Goal: Information Seeking & Learning: Compare options

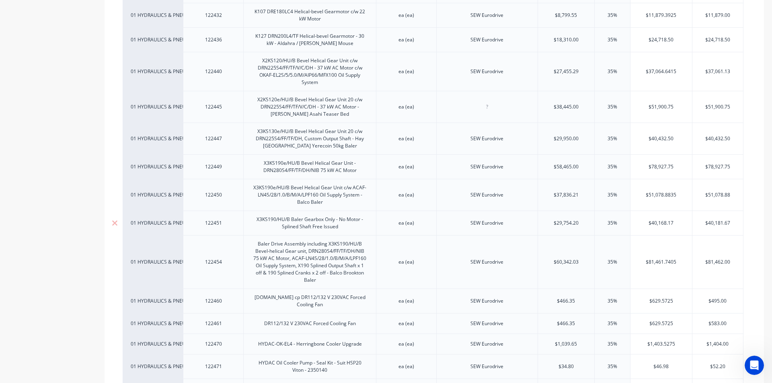
scroll to position [2266, 0]
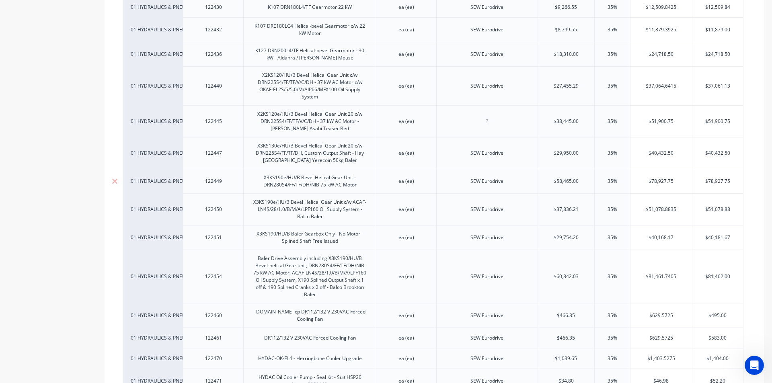
drag, startPoint x: 312, startPoint y: 180, endPoint x: 330, endPoint y: 182, distance: 18.2
click at [312, 180] on div "X3KS190e/HU/B Bevel Helical Gear Unit - DRN280S4/FF/TF/DH/NIB 75 kW AC Motor" at bounding box center [310, 181] width 126 height 18
drag, startPoint x: 333, startPoint y: 213, endPoint x: 291, endPoint y: 218, distance: 42.5
click at [333, 213] on div "X3KS190e/HU/B Bevel Helical Gear Unit c/w ACAF-LN4S/28/1.0/B/M/A/LPF160 Oil Sup…" at bounding box center [310, 209] width 126 height 25
type textarea "x"
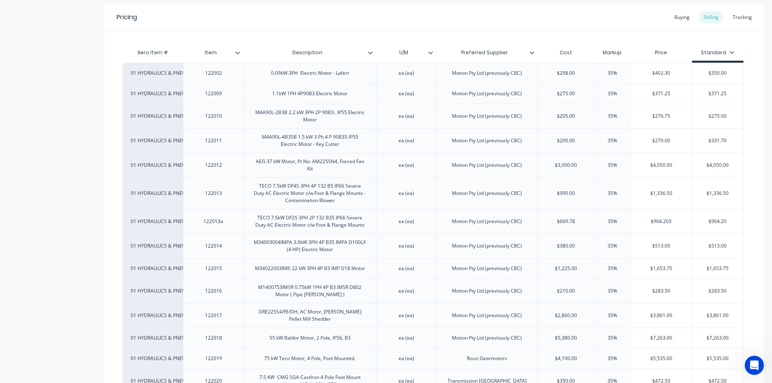
scroll to position [0, 0]
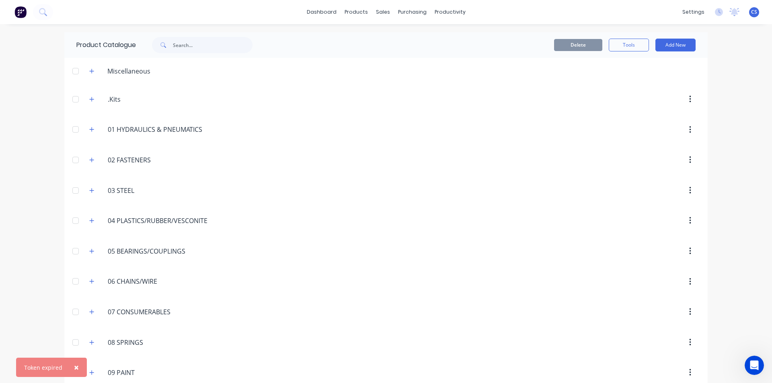
click at [74, 362] on span "×" at bounding box center [76, 367] width 5 height 11
click at [90, 248] on button "button" at bounding box center [92, 251] width 10 height 10
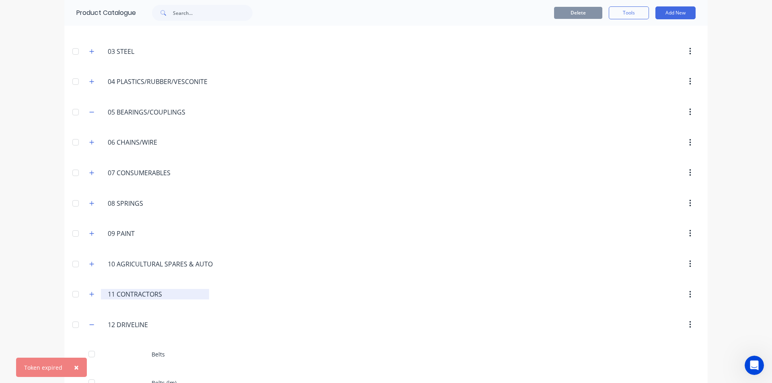
scroll to position [161, 0]
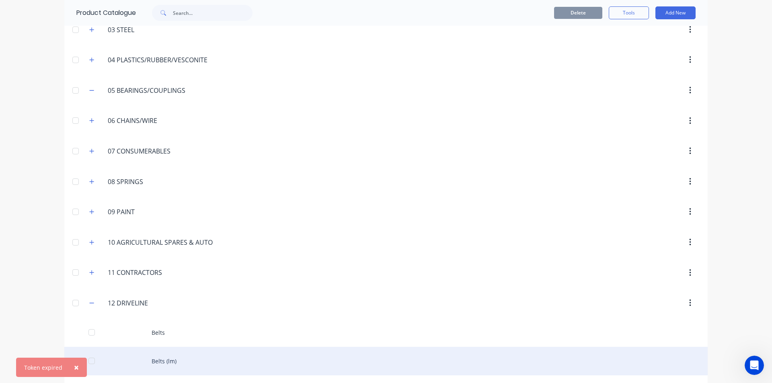
click at [76, 367] on span "×" at bounding box center [76, 367] width 5 height 11
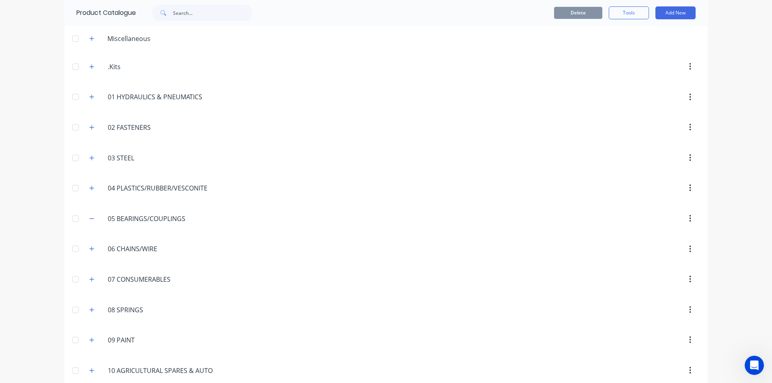
scroll to position [0, 0]
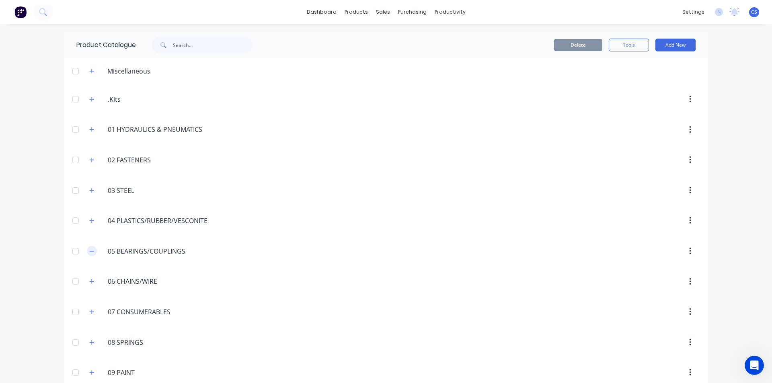
click at [90, 252] on icon "button" at bounding box center [91, 251] width 5 height 6
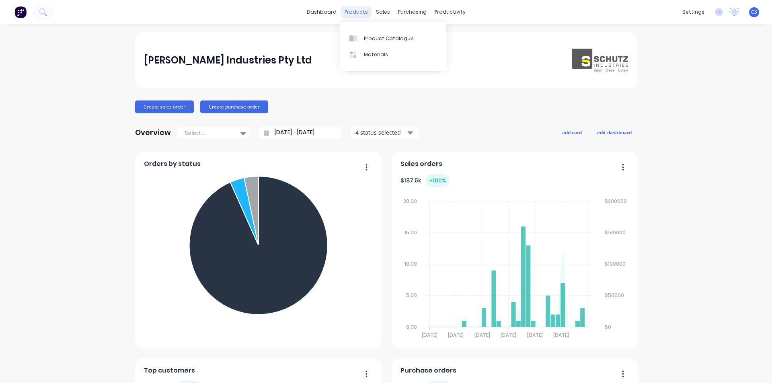
click at [342, 11] on div "products" at bounding box center [355, 12] width 31 height 12
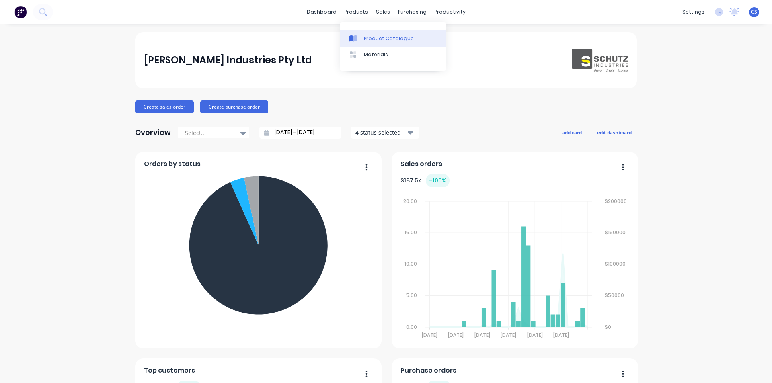
click at [367, 38] on div "Product Catalogue" at bounding box center [389, 38] width 50 height 7
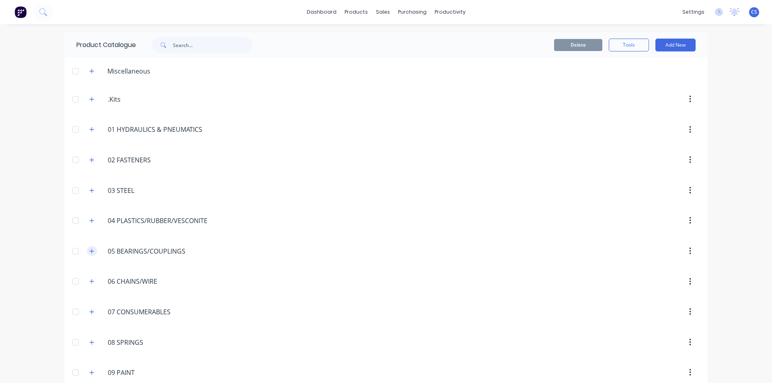
click at [93, 252] on button "button" at bounding box center [92, 251] width 10 height 10
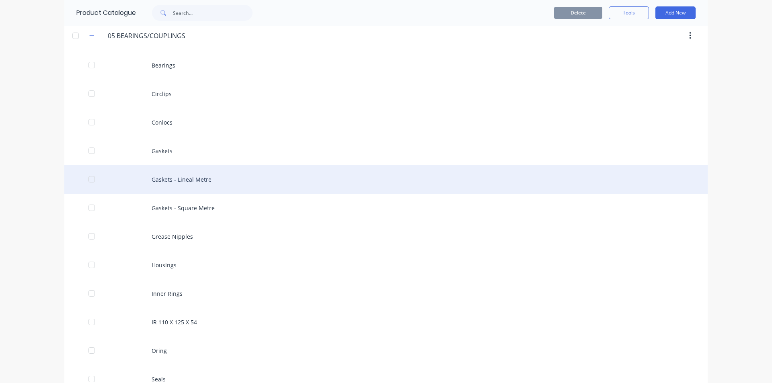
scroll to position [201, 0]
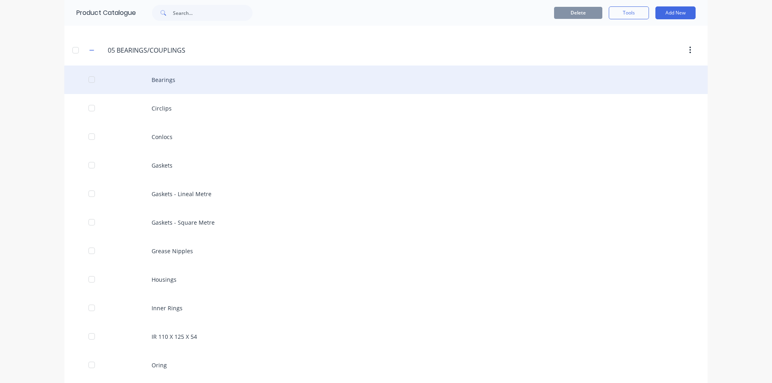
click at [168, 79] on div "Bearings" at bounding box center [385, 80] width 643 height 29
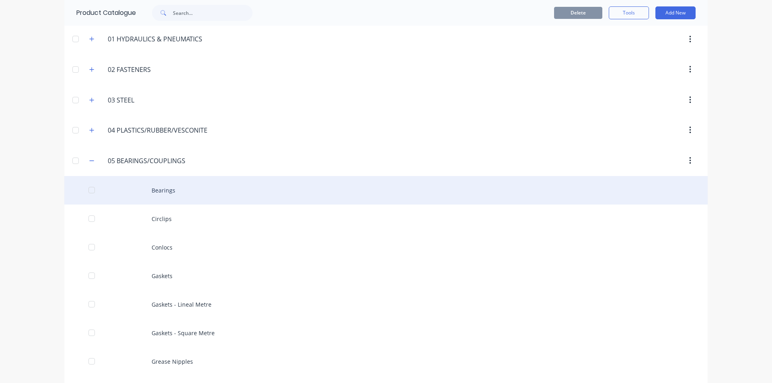
scroll to position [121, 0]
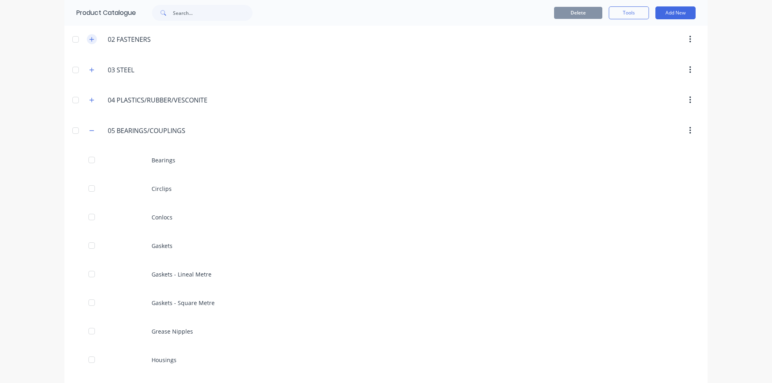
click at [87, 40] on button "button" at bounding box center [92, 39] width 10 height 10
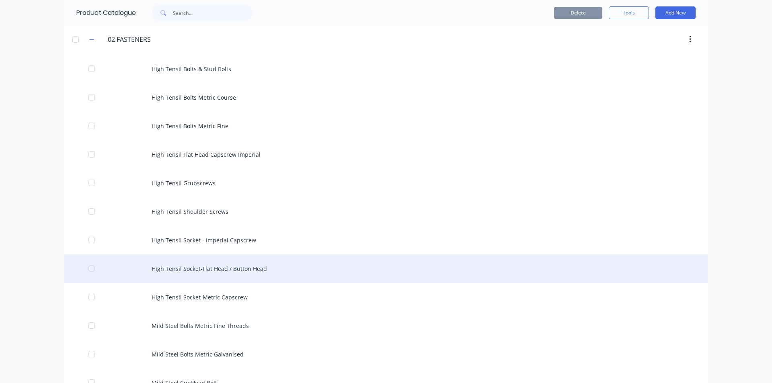
click at [243, 268] on div "High Tensil Socket-Flat Head / Button Head" at bounding box center [385, 268] width 643 height 29
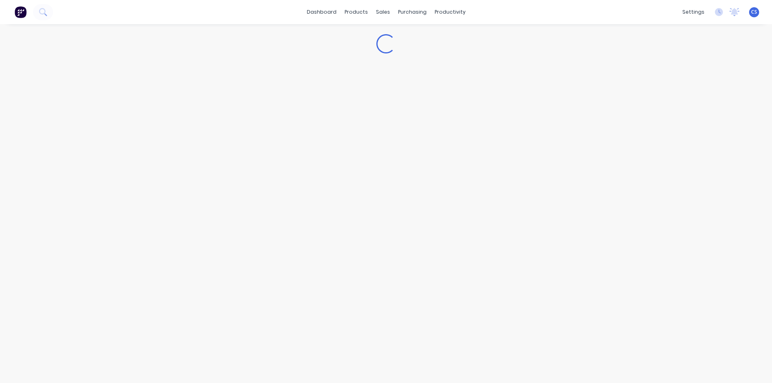
click at [243, 268] on div "Loading..." at bounding box center [386, 195] width 772 height 343
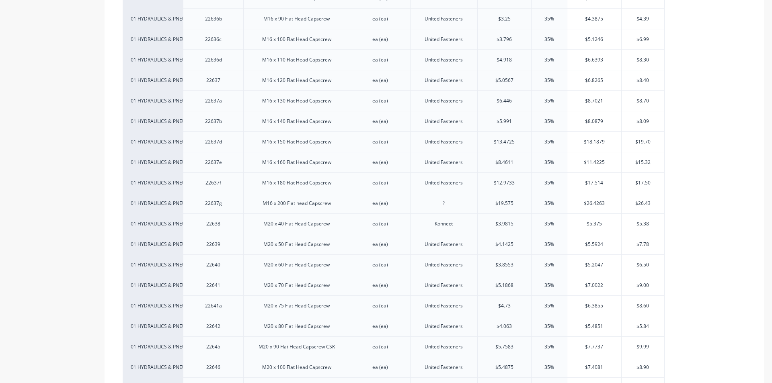
scroll to position [2010, 0]
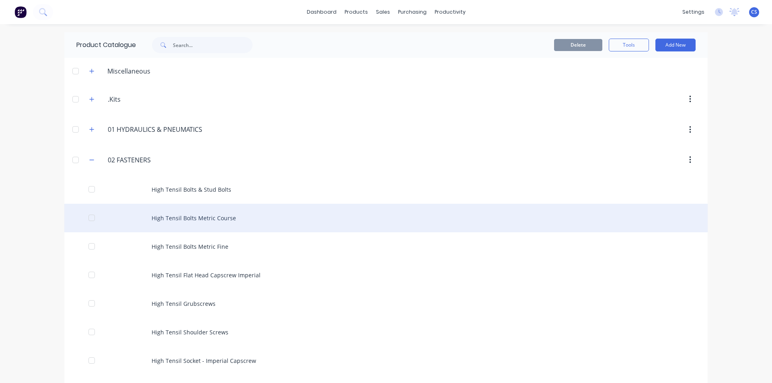
click at [199, 215] on div "High Tensil Bolts Metric Course" at bounding box center [385, 218] width 643 height 29
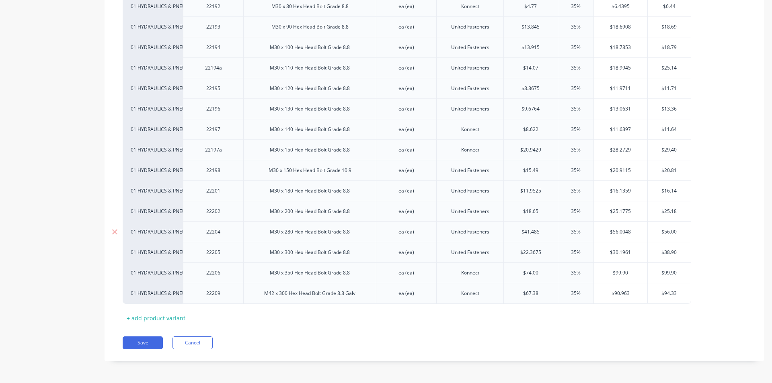
scroll to position [4368, 0]
click at [318, 193] on div "M30 x 180 Hex Head Bolt Grade 8.8" at bounding box center [309, 190] width 93 height 10
drag, startPoint x: 350, startPoint y: 190, endPoint x: 267, endPoint y: 210, distance: 85.2
click at [291, 233] on div "M30 x 280 Hex Head Bolt Grade 8.8" at bounding box center [309, 231] width 93 height 10
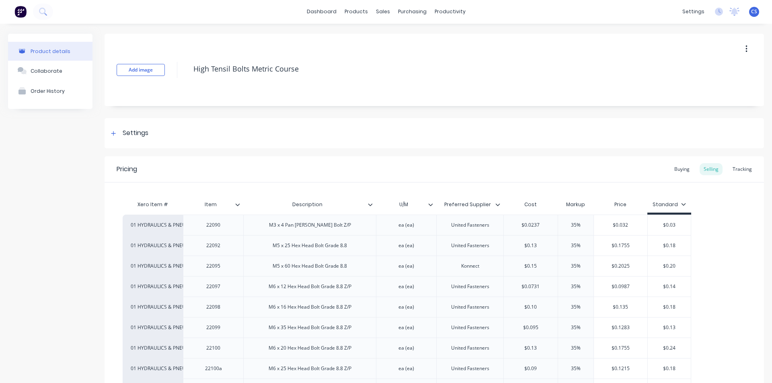
scroll to position [0, 0]
click at [45, 13] on icon at bounding box center [42, 11] width 6 height 6
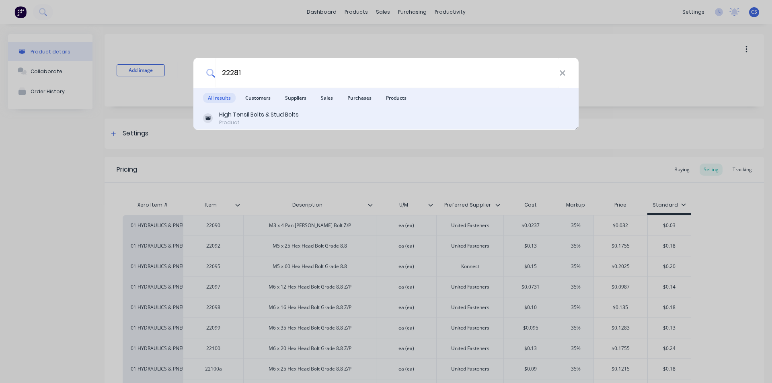
type input "22281"
click at [240, 121] on div "Product" at bounding box center [259, 122] width 80 height 7
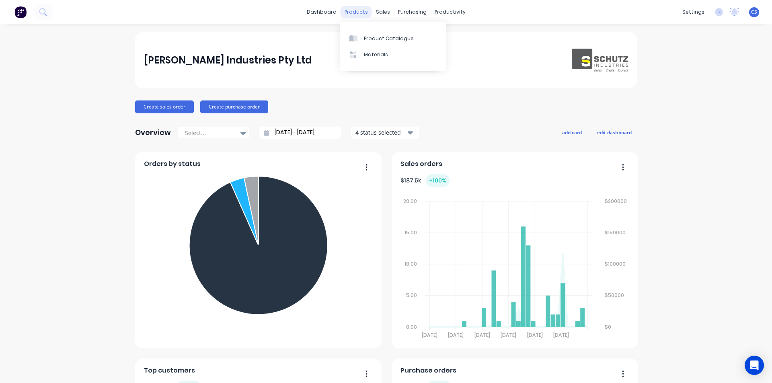
click at [349, 6] on div "products" at bounding box center [355, 12] width 31 height 12
click at [364, 38] on div "Product Catalogue" at bounding box center [389, 38] width 50 height 7
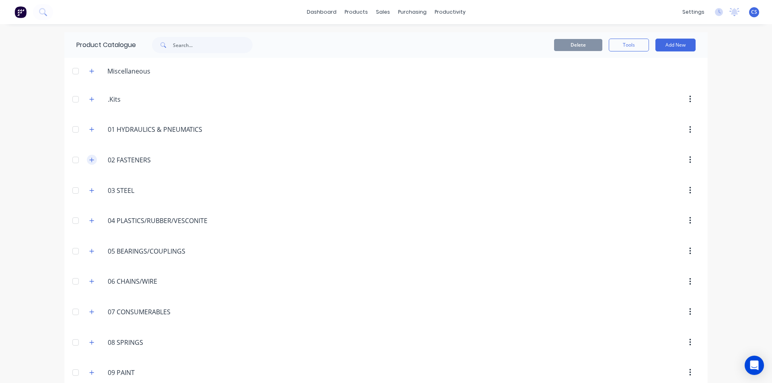
click at [90, 161] on icon "button" at bounding box center [91, 160] width 5 height 6
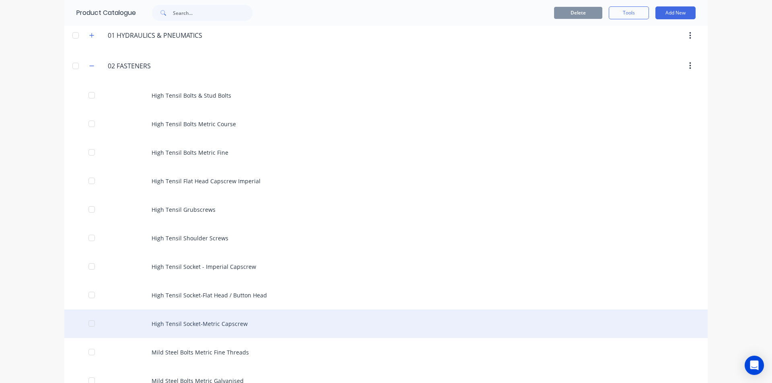
scroll to position [80, 0]
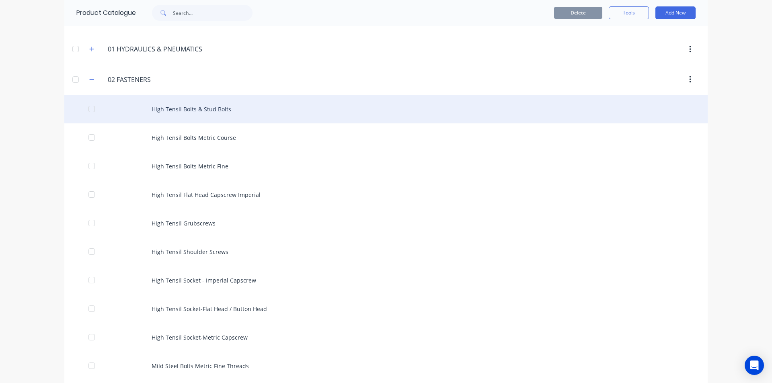
click at [177, 110] on div "High Tensil Bolts & Stud Bolts" at bounding box center [385, 109] width 643 height 29
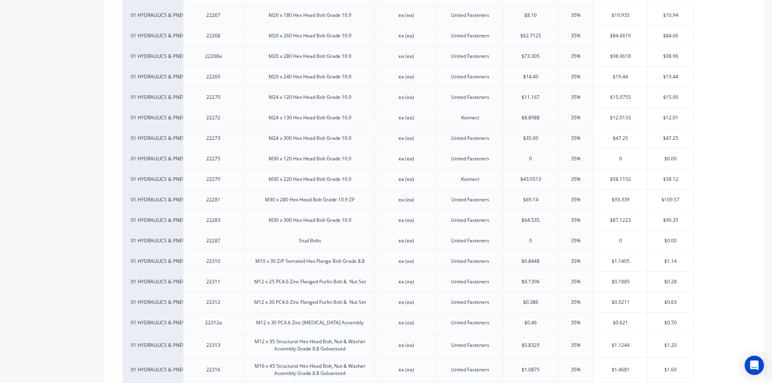
scroll to position [683, 0]
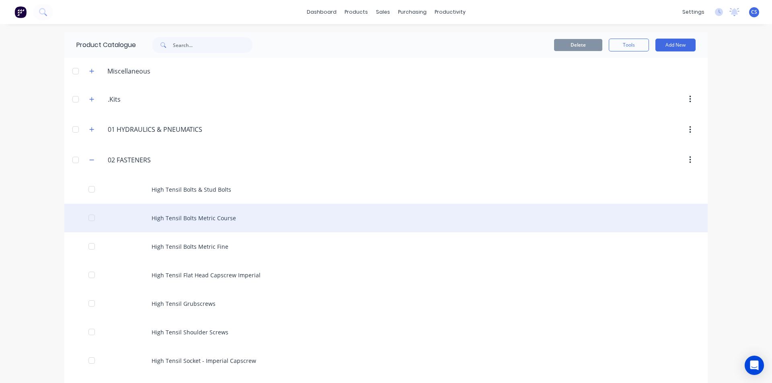
click at [173, 220] on div "High Tensil Bolts Metric Course" at bounding box center [385, 218] width 643 height 29
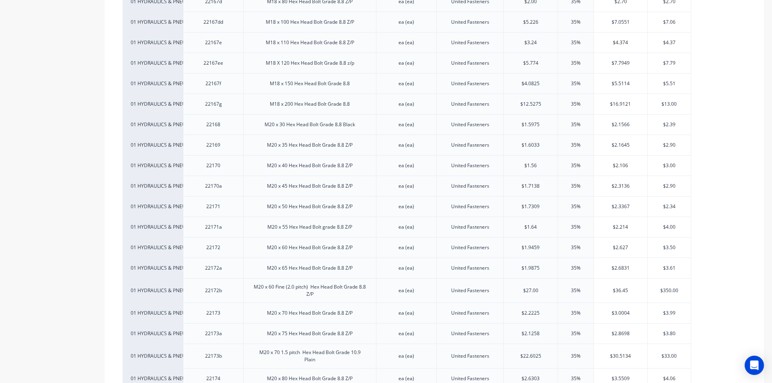
scroll to position [3135, 0]
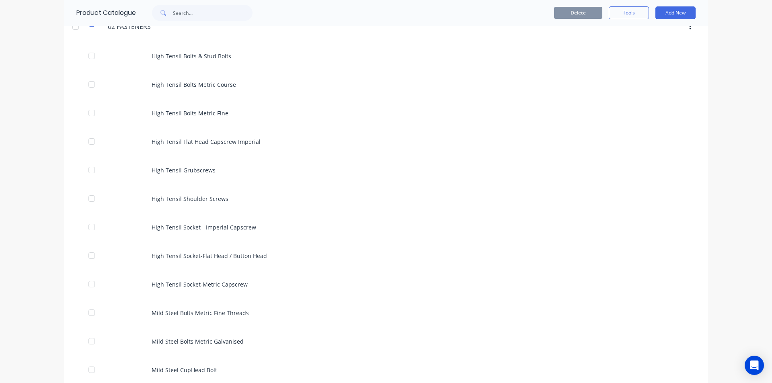
scroll to position [201, 0]
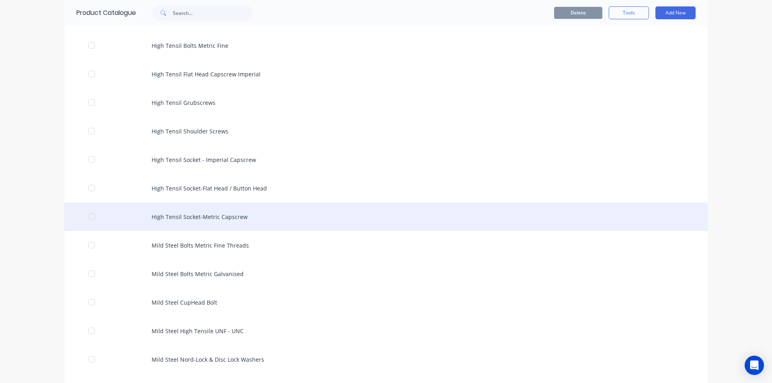
click at [238, 211] on div "High Tensil Socket-Metric Capscrew" at bounding box center [385, 217] width 643 height 29
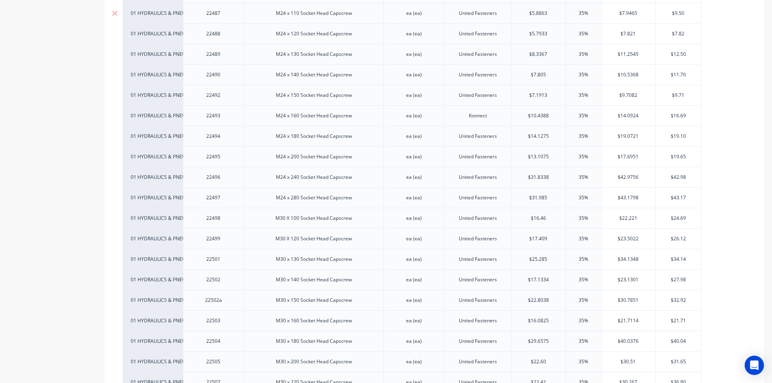
scroll to position [3336, 0]
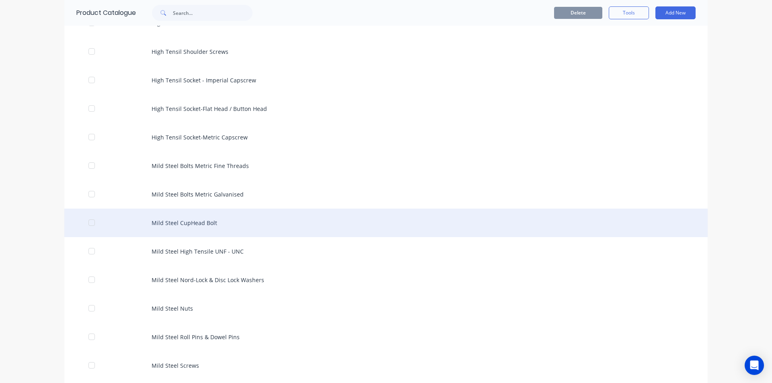
scroll to position [281, 0]
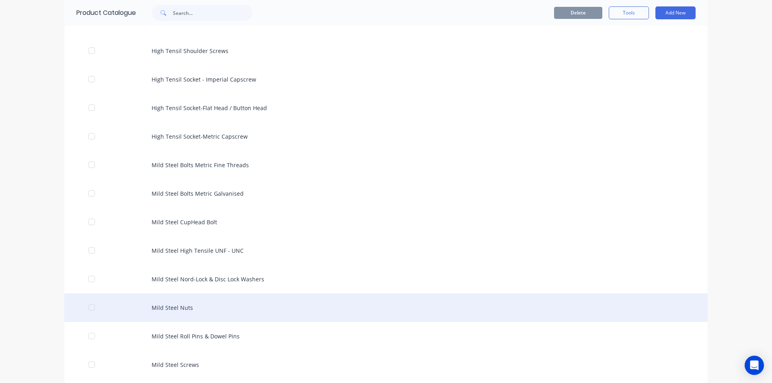
click at [180, 311] on div "Mild Steel Nuts" at bounding box center [385, 307] width 643 height 29
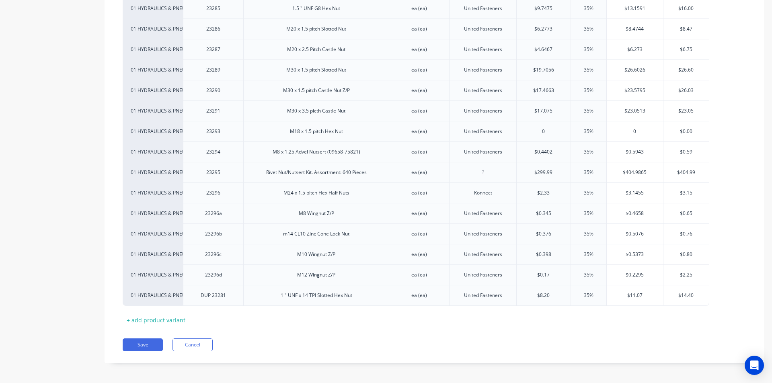
scroll to position [2064, 0]
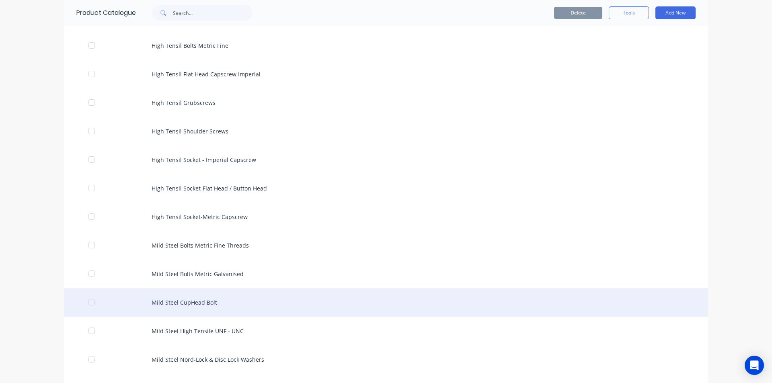
scroll to position [241, 0]
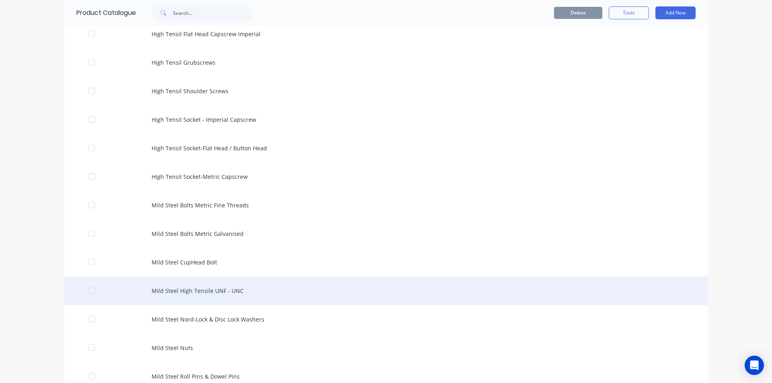
click at [203, 293] on div "Mild Steel High Tensile UNF - UNC" at bounding box center [385, 291] width 643 height 29
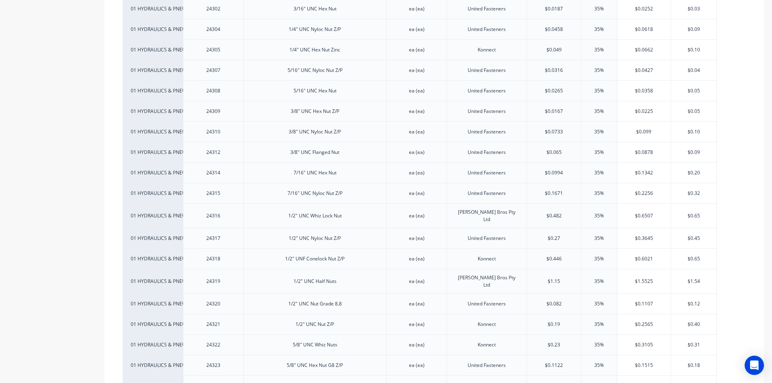
scroll to position [1125, 0]
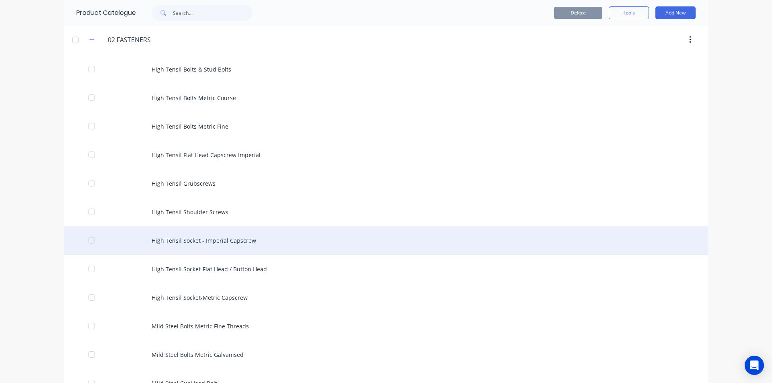
scroll to position [121, 0]
click at [225, 242] on div "High Tensil Socket - Imperial Capscrew" at bounding box center [385, 240] width 643 height 29
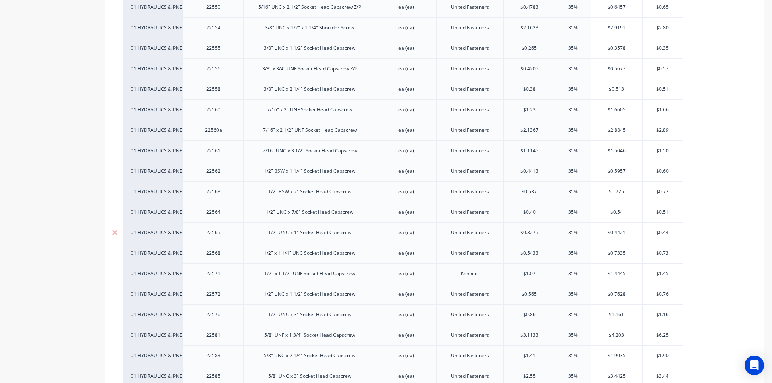
scroll to position [442, 0]
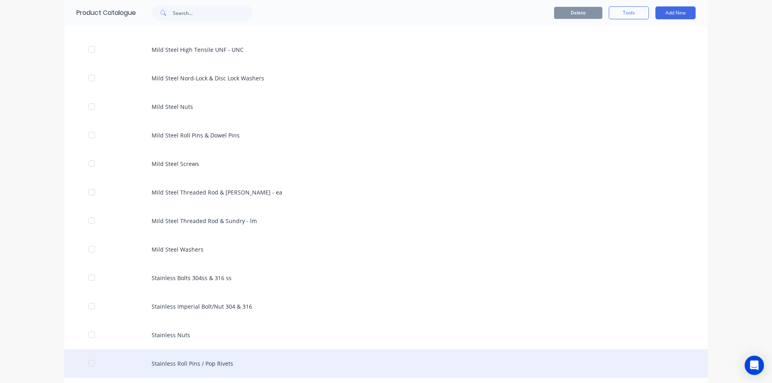
scroll to position [442, 0]
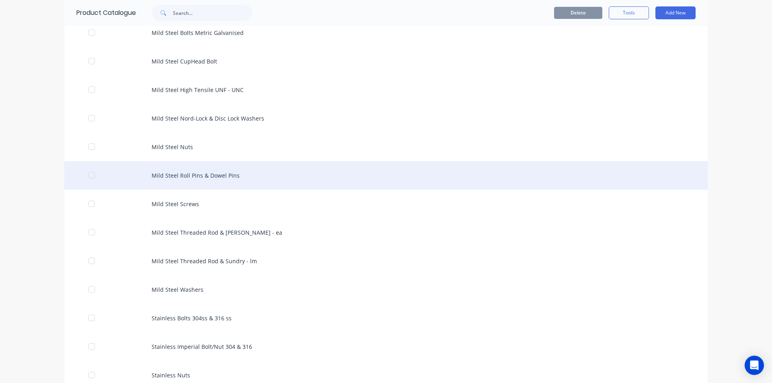
click at [204, 170] on div "Mild Steel Roll Pins & Dowel Pins" at bounding box center [385, 175] width 643 height 29
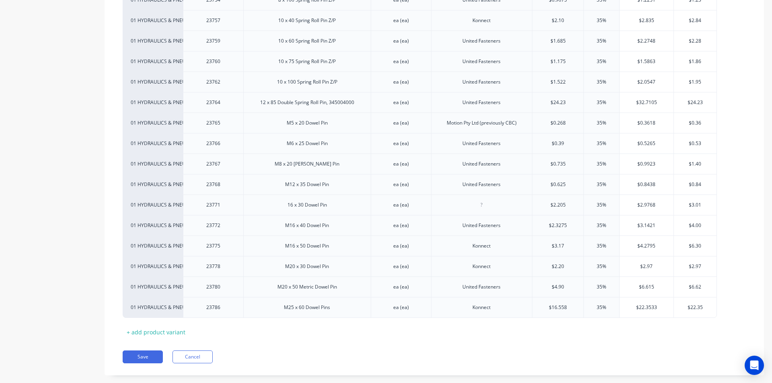
scroll to position [723, 0]
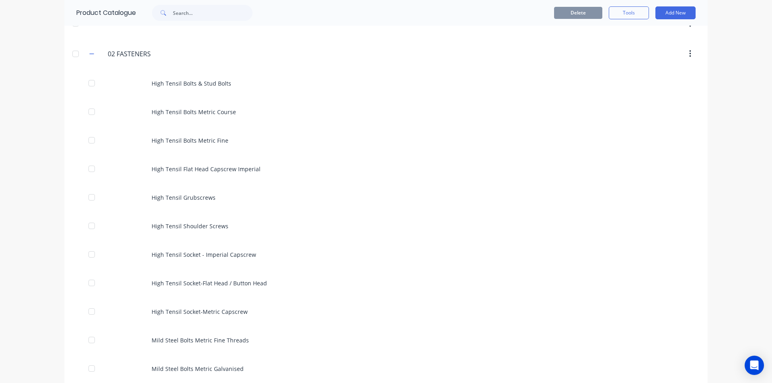
scroll to position [281, 0]
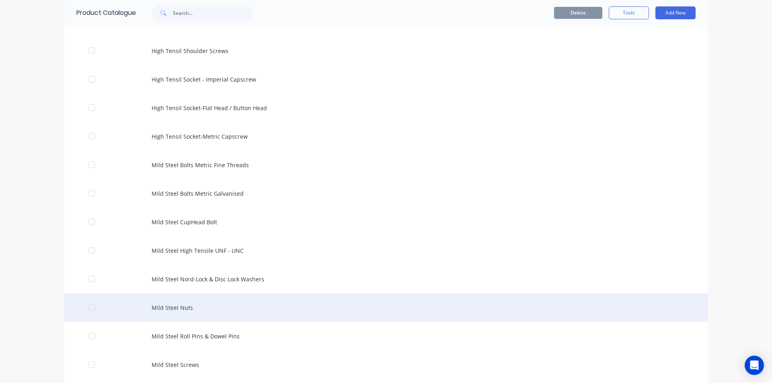
click at [181, 312] on div "Mild Steel Nuts" at bounding box center [385, 307] width 643 height 29
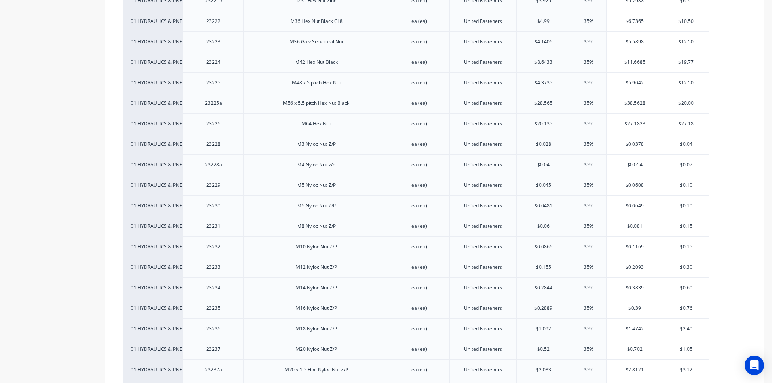
scroll to position [1125, 0]
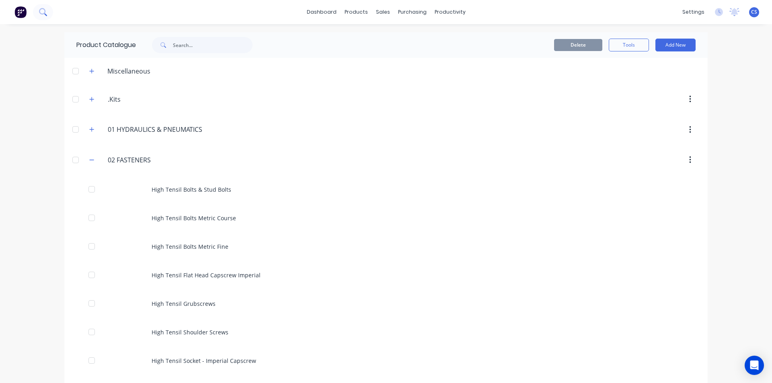
click at [41, 10] on icon at bounding box center [43, 12] width 8 height 8
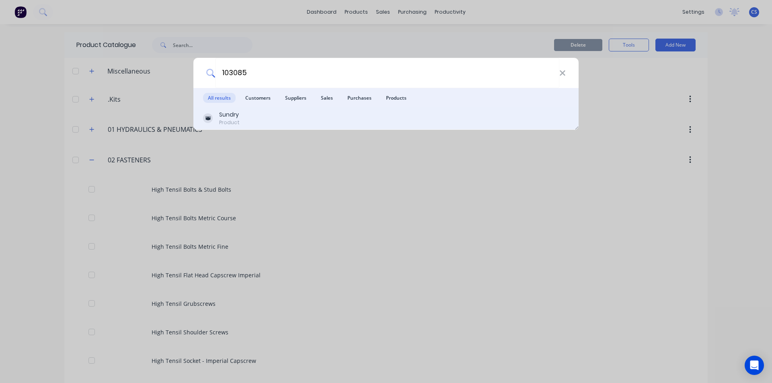
type input "103085"
click at [231, 115] on div "Sundry" at bounding box center [229, 115] width 20 height 8
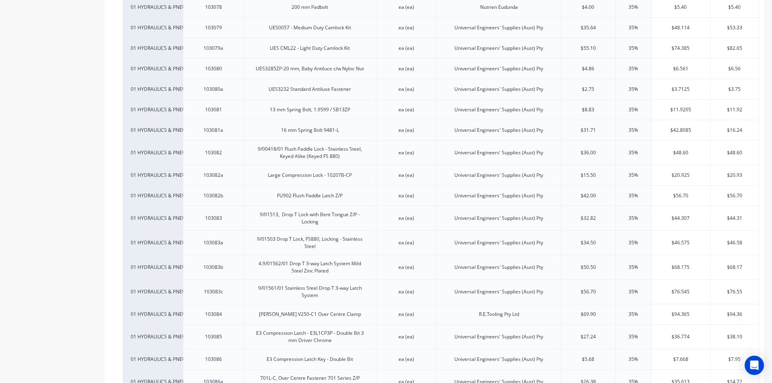
scroll to position [1567, 0]
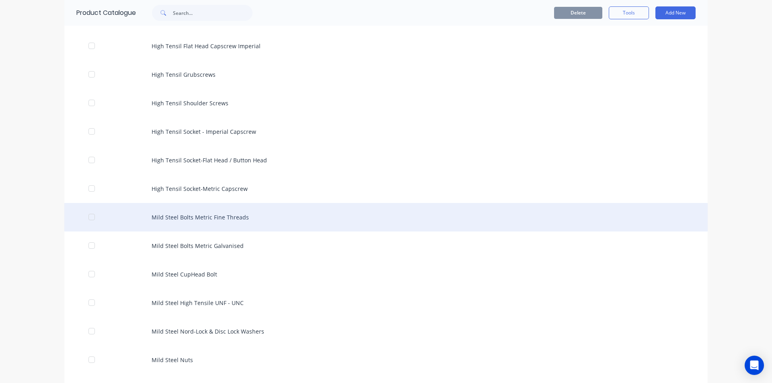
scroll to position [241, 0]
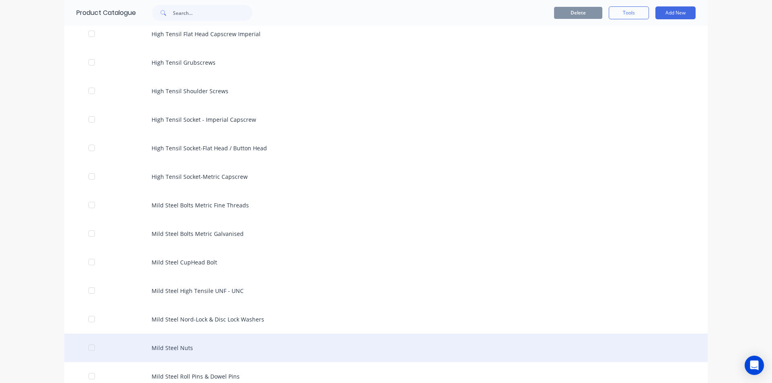
click at [190, 344] on div "Mild Steel Nuts" at bounding box center [385, 348] width 643 height 29
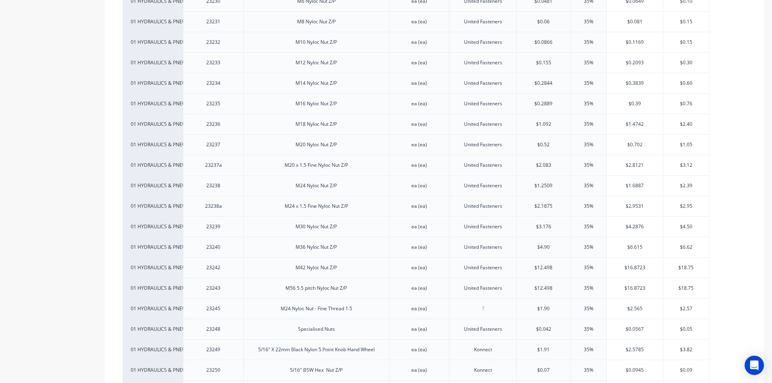
scroll to position [1246, 0]
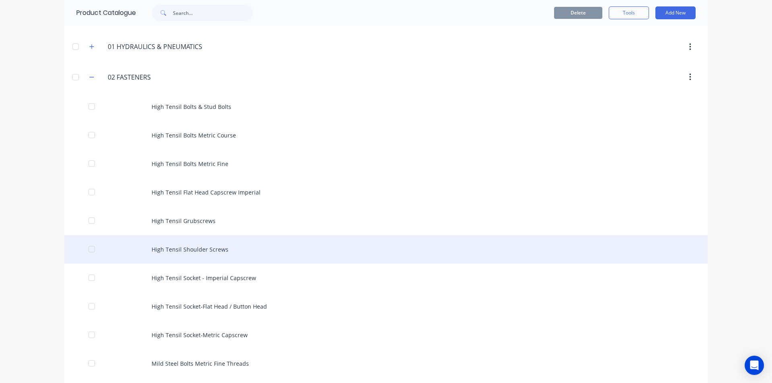
scroll to position [201, 0]
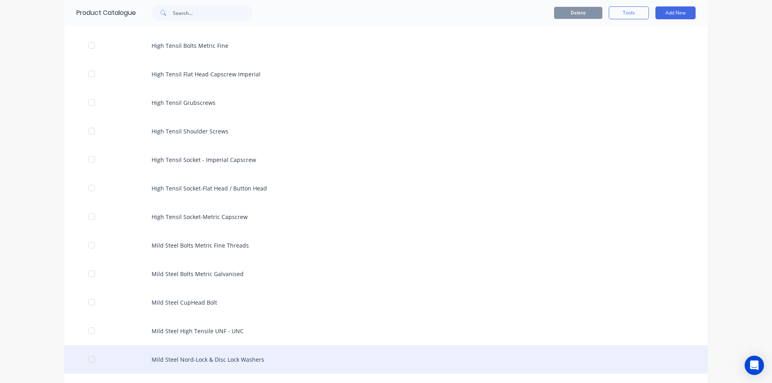
click at [215, 360] on div "Mild Steel Nord-Lock & Disc Lock Washers" at bounding box center [385, 359] width 643 height 29
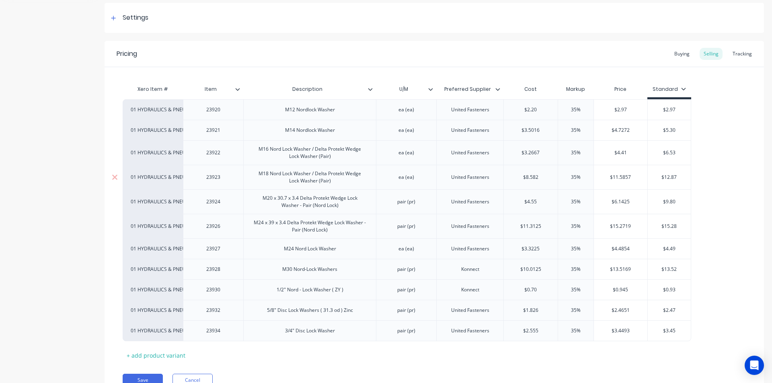
scroll to position [154, 0]
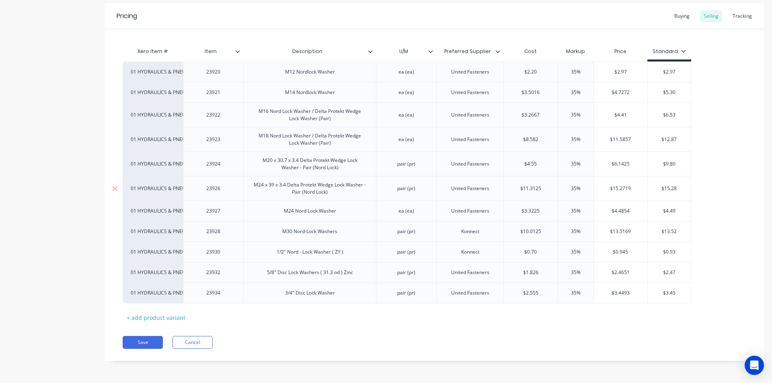
click at [322, 189] on div "M24 x 39 x 3.4 Delta Protekt Wedge Lock Washer - Pair (Nord Lock)" at bounding box center [310, 189] width 126 height 18
click at [541, 187] on input "text" at bounding box center [531, 188] width 54 height 7
type input "$11.3125"
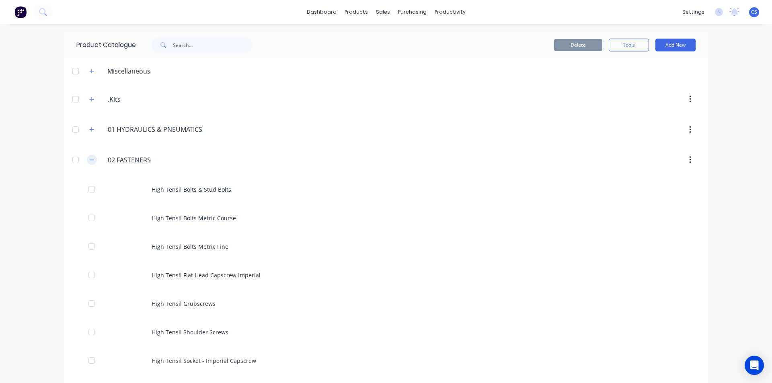
click at [90, 162] on icon "button" at bounding box center [91, 160] width 5 height 6
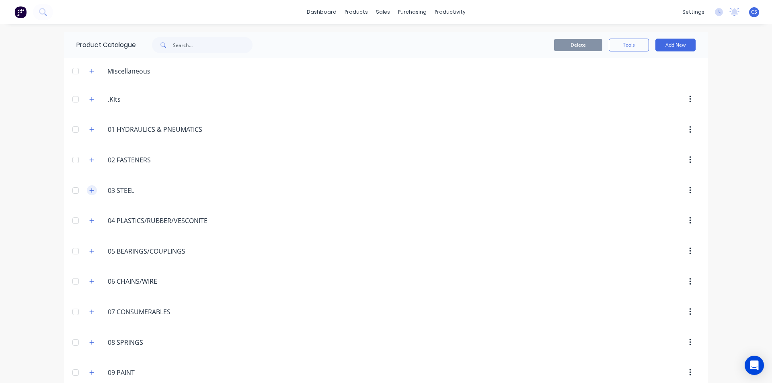
click at [92, 191] on button "button" at bounding box center [92, 190] width 10 height 10
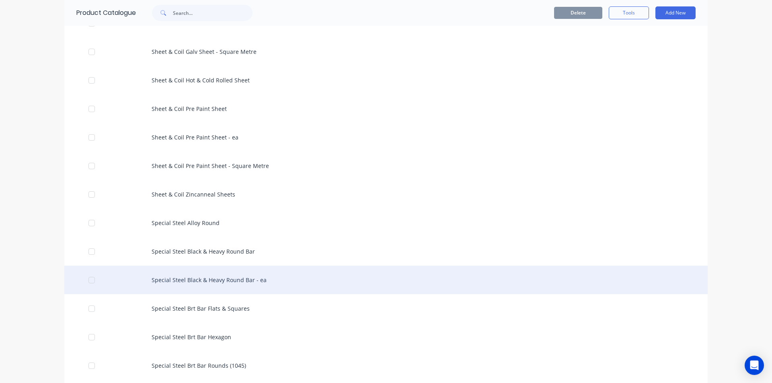
scroll to position [1407, 0]
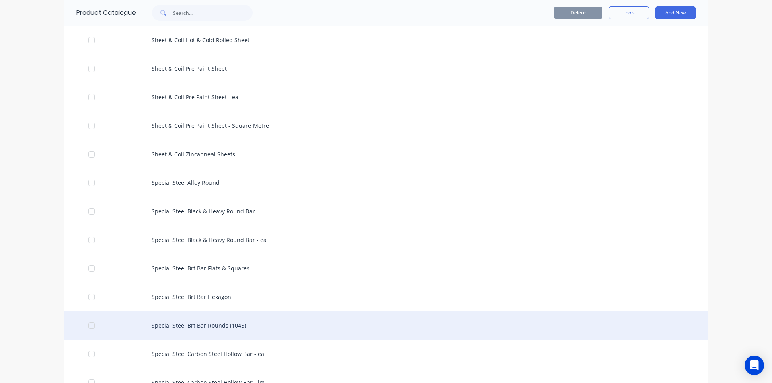
click at [219, 326] on div "Special Steel Brt Bar Rounds (1045)" at bounding box center [385, 325] width 643 height 29
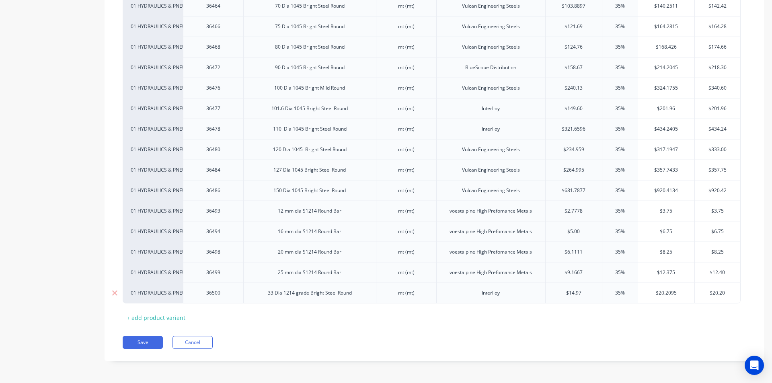
scroll to position [1163, 0]
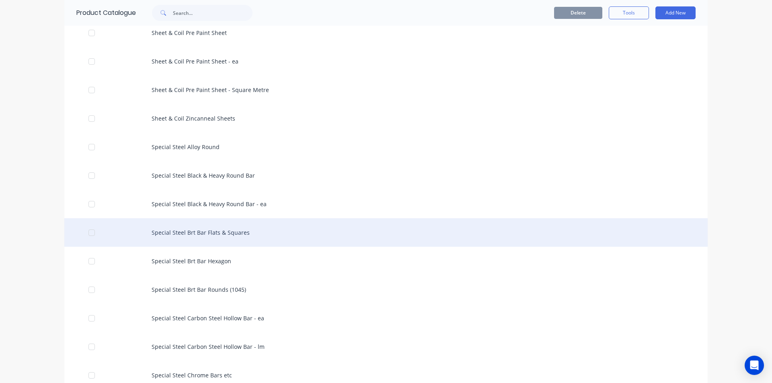
scroll to position [1447, 0]
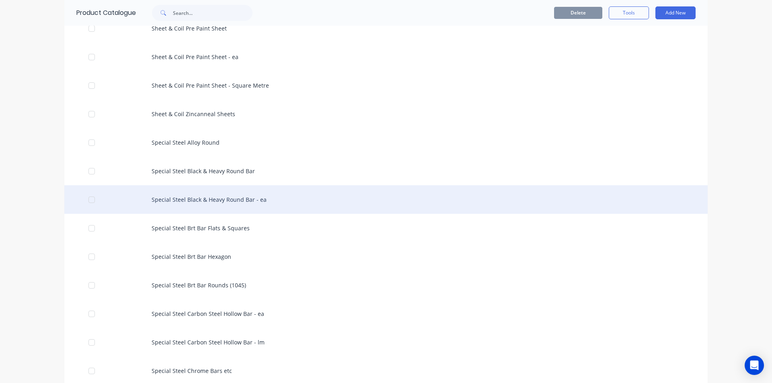
click at [227, 197] on div "Special Steel Black & Heavy Round Bar - ea" at bounding box center [385, 199] width 643 height 29
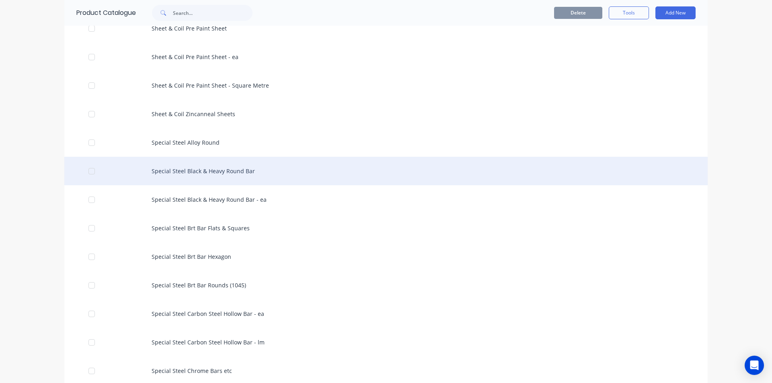
scroll to position [1407, 0]
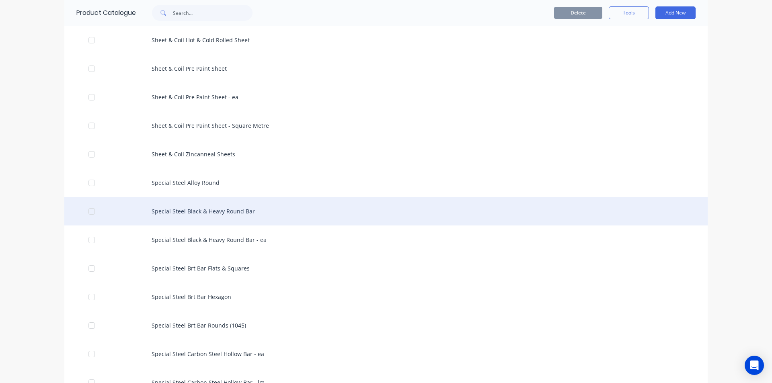
click at [226, 209] on div "Special Steel Black & Heavy Round Bar" at bounding box center [385, 211] width 643 height 29
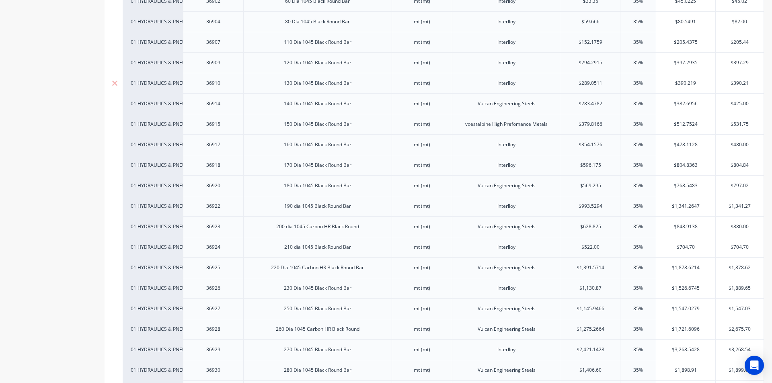
scroll to position [241, 0]
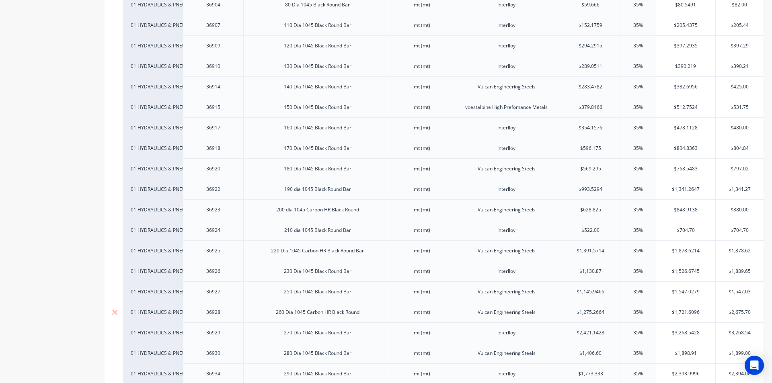
type input "$1,275.2664"
click at [595, 312] on input "$1,275.2664" at bounding box center [590, 312] width 59 height 7
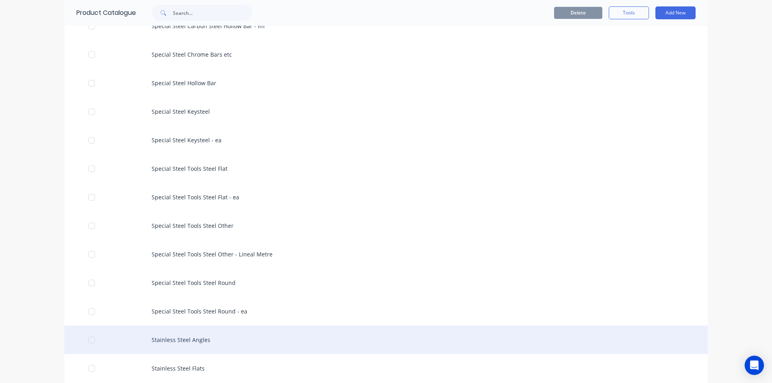
scroll to position [1768, 0]
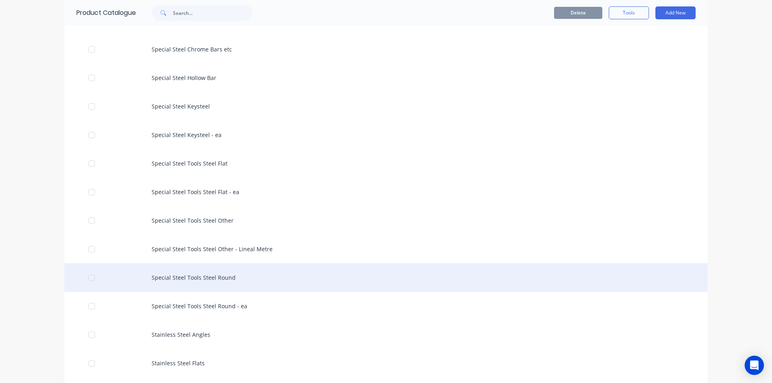
click at [193, 278] on div "Special Steel Tools Steel Round" at bounding box center [385, 277] width 643 height 29
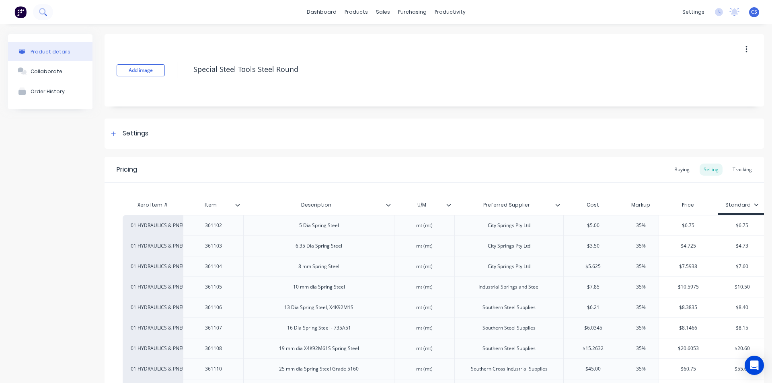
click at [39, 10] on button at bounding box center [43, 12] width 20 height 16
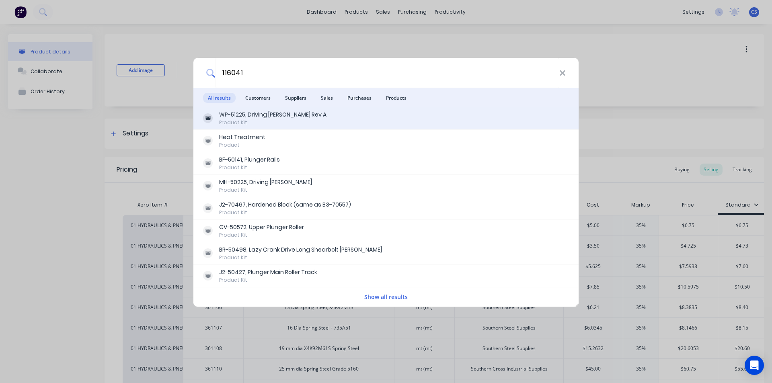
type input "116041"
click at [256, 116] on div "WP-51225, Driving Bush Rev A" at bounding box center [272, 115] width 107 height 8
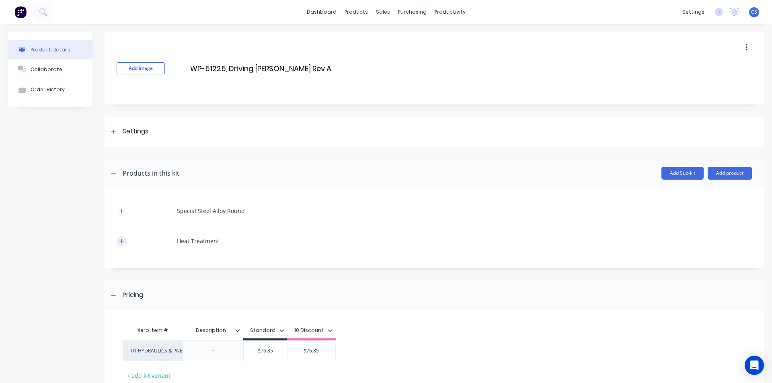
click at [121, 241] on icon "button" at bounding box center [121, 241] width 4 height 4
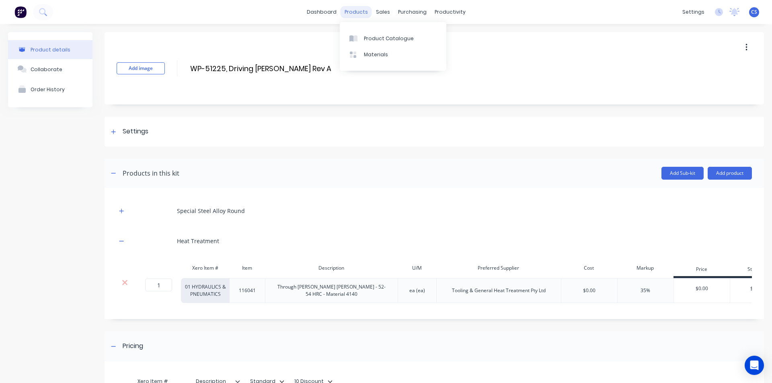
click at [349, 16] on div "products" at bounding box center [355, 12] width 31 height 12
click at [373, 33] on link "Product Catalogue" at bounding box center [393, 38] width 107 height 16
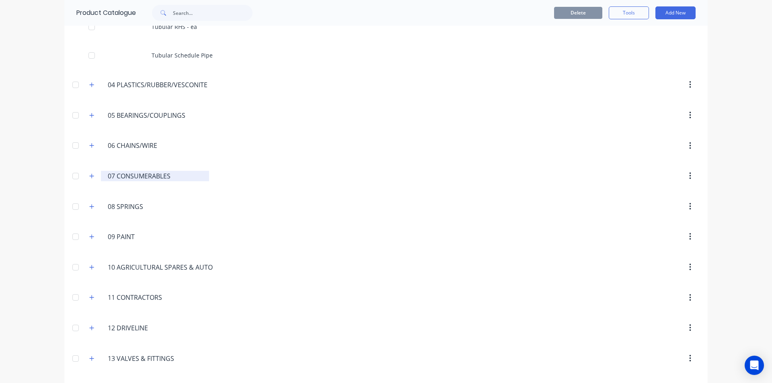
scroll to position [2894, 0]
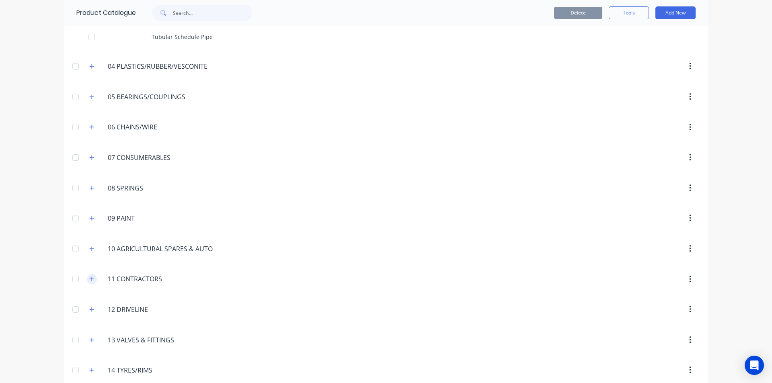
click at [91, 278] on icon "button" at bounding box center [91, 279] width 5 height 6
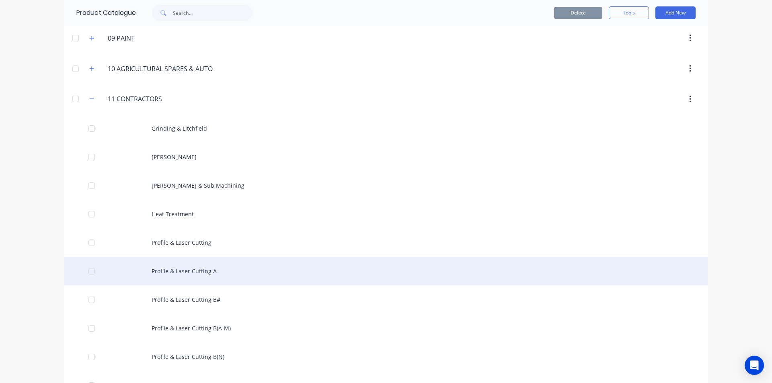
scroll to position [3095, 0]
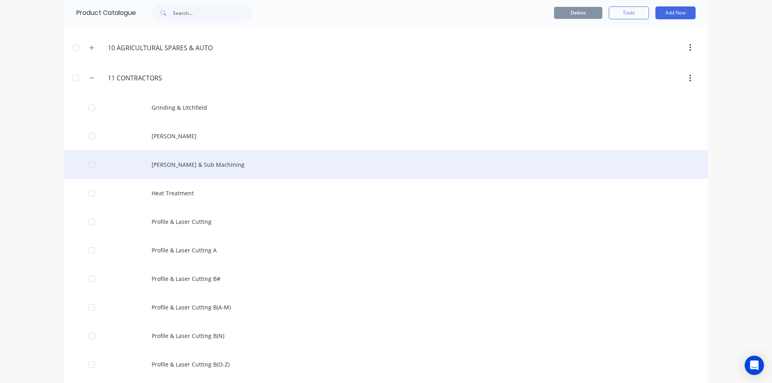
click at [169, 172] on div "Harden & Sub Machining" at bounding box center [385, 164] width 643 height 29
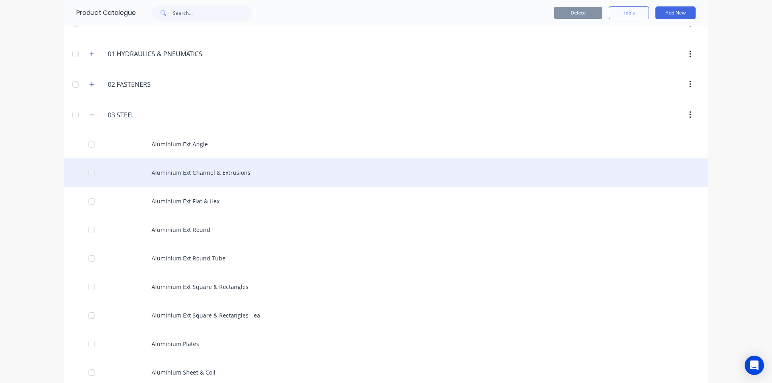
scroll to position [80, 0]
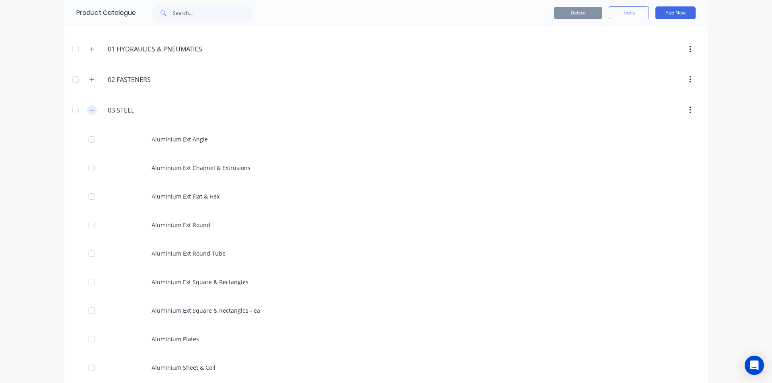
click at [89, 109] on icon "button" at bounding box center [91, 110] width 5 height 6
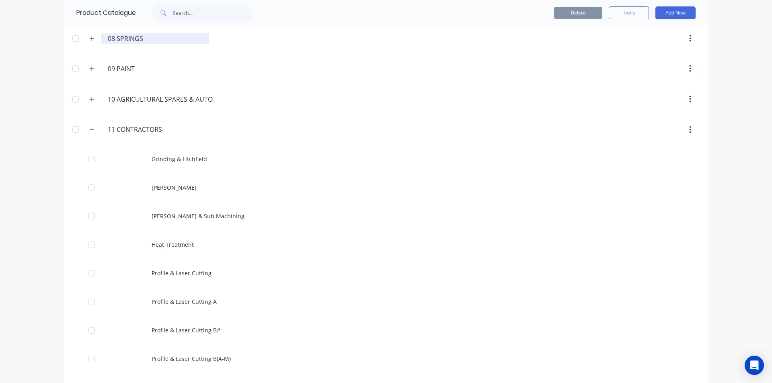
scroll to position [322, 0]
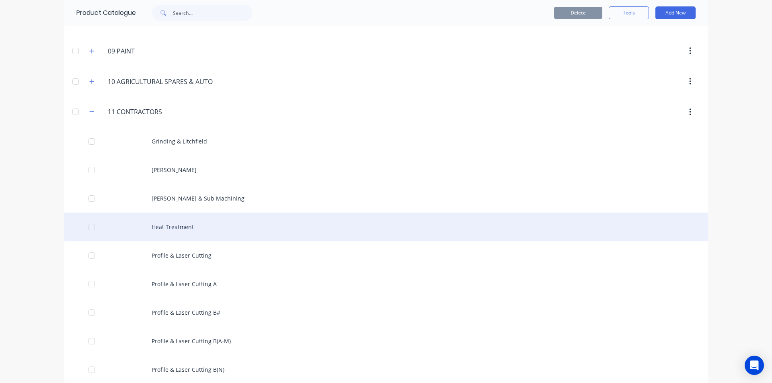
click at [152, 230] on div "Heat Treatment" at bounding box center [385, 227] width 643 height 29
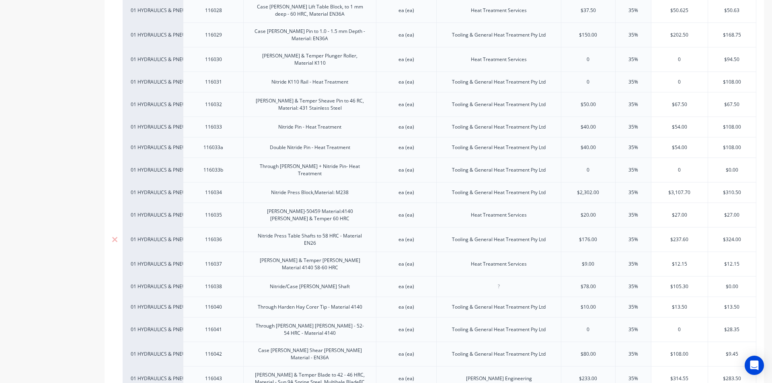
scroll to position [603, 0]
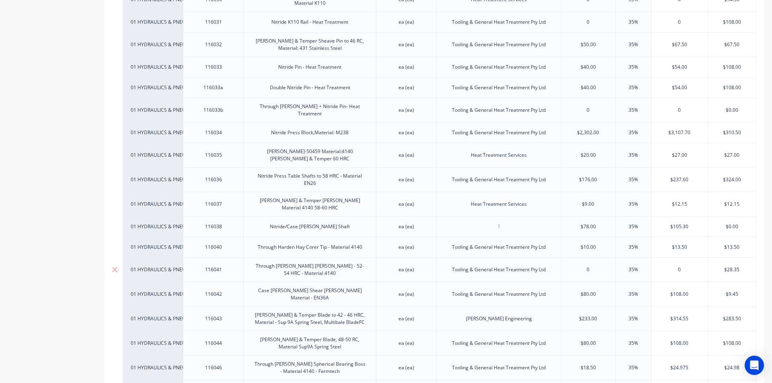
click at [321, 261] on div "Through Harden Shear Bush - 52-54 HRC - Material 4140" at bounding box center [310, 270] width 126 height 18
click at [578, 266] on input "text" at bounding box center [588, 269] width 54 height 7
type input "0"
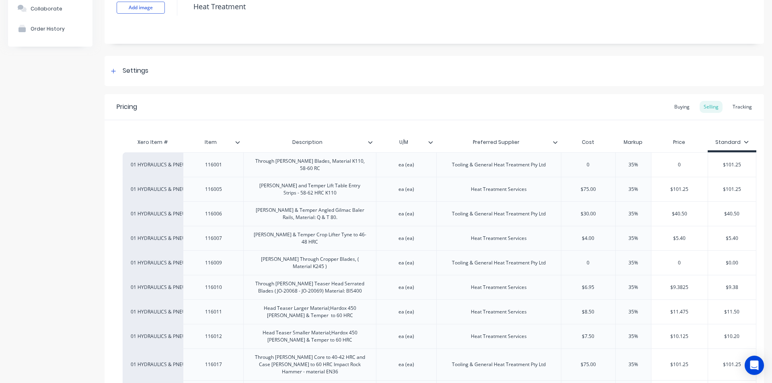
scroll to position [0, 0]
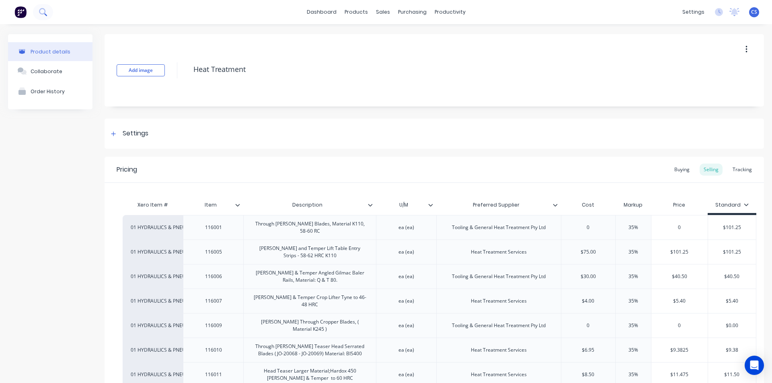
click at [45, 14] on icon at bounding box center [43, 12] width 8 height 8
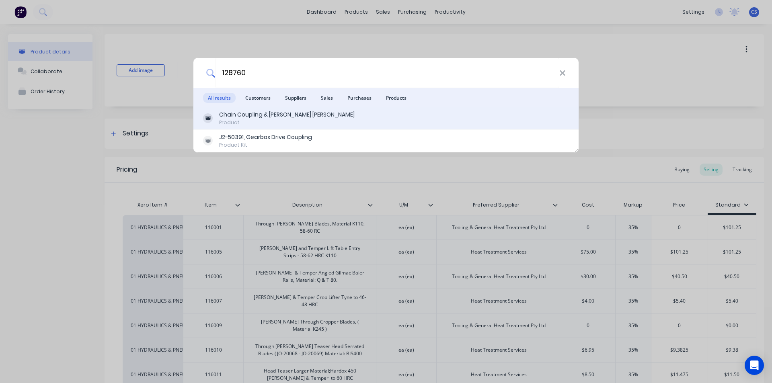
type input "128760"
click at [240, 116] on div "Chain Coupling & Falk Couplin" at bounding box center [286, 115] width 135 height 8
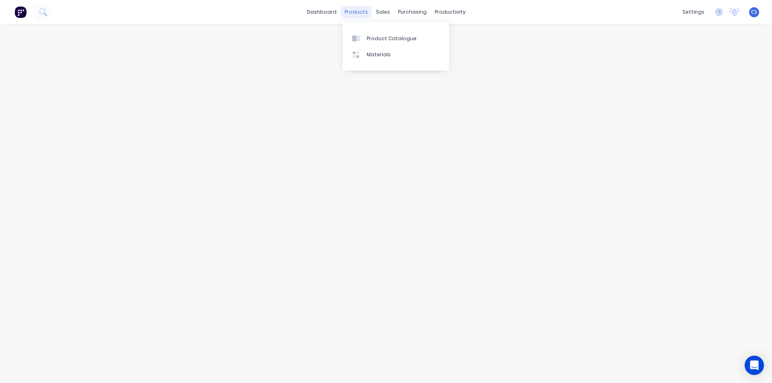
click at [347, 13] on div "products" at bounding box center [355, 12] width 31 height 12
click at [356, 6] on div "products" at bounding box center [355, 12] width 31 height 12
click at [370, 43] on link "Product Catalogue" at bounding box center [395, 38] width 107 height 16
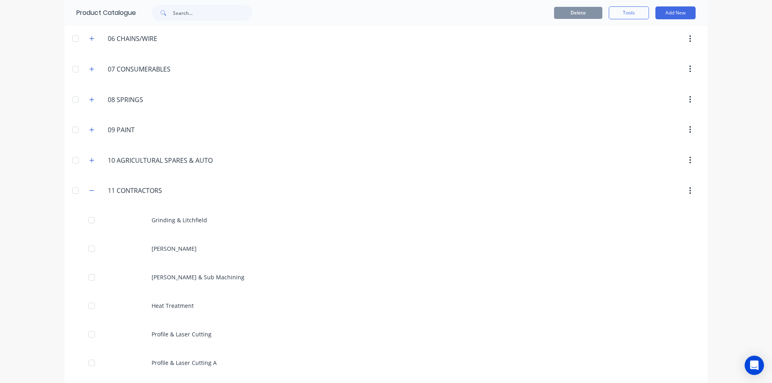
scroll to position [241, 0]
click at [89, 184] on header "11.CONTRACTORS. 11 CONTRACTORS" at bounding box center [385, 192] width 643 height 31
click at [92, 191] on button "button" at bounding box center [92, 192] width 10 height 10
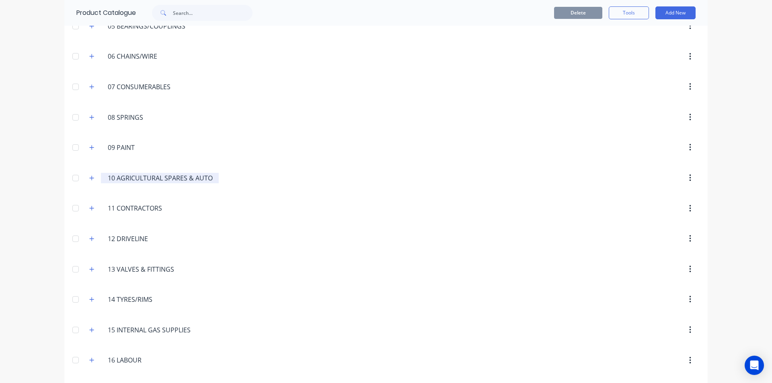
scroll to position [281, 0]
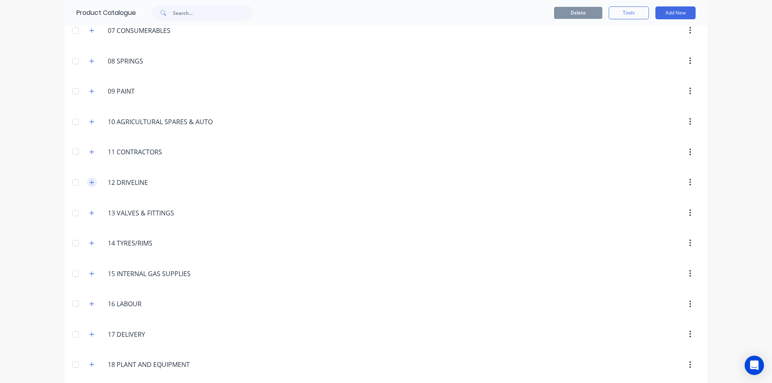
click at [92, 181] on button "button" at bounding box center [92, 182] width 10 height 10
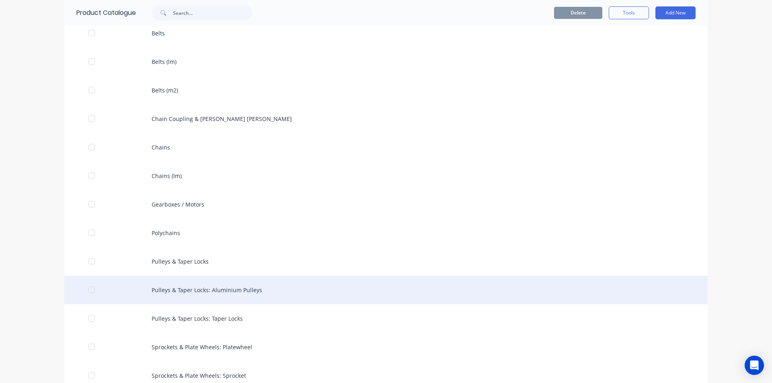
scroll to position [442, 0]
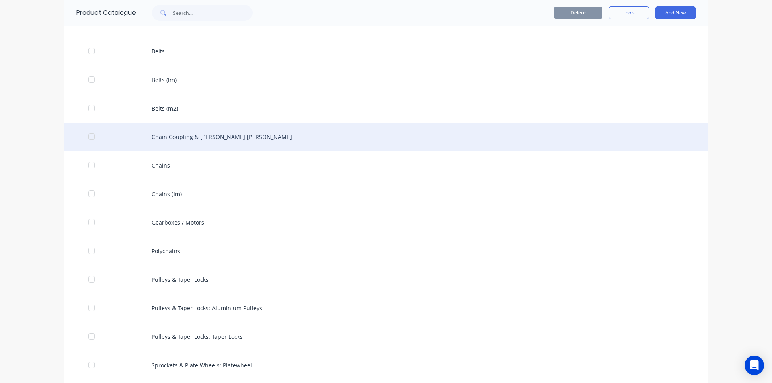
click at [184, 140] on div "Chain Coupling & Falk Couplin" at bounding box center [385, 137] width 643 height 29
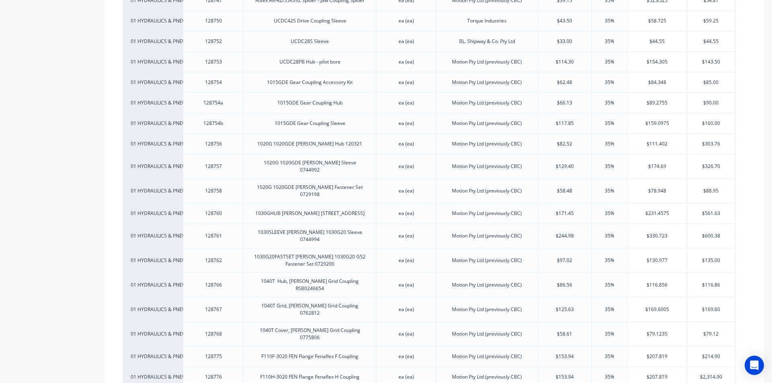
scroll to position [723, 0]
click at [338, 206] on div "1030GHUB Falk 1030G Hub Std Flex 1203220" at bounding box center [309, 213] width 133 height 20
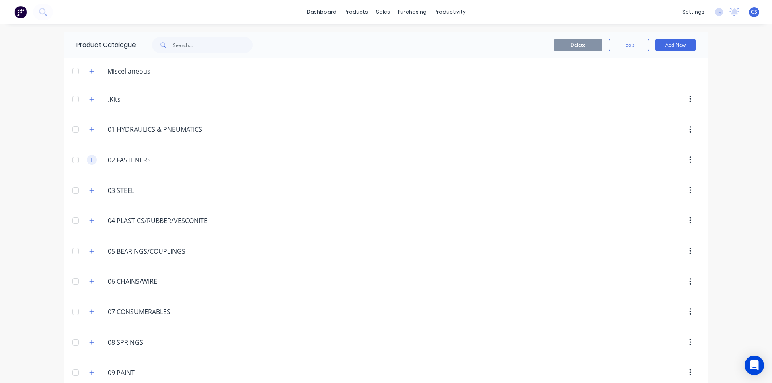
click at [90, 157] on icon "button" at bounding box center [91, 160] width 5 height 6
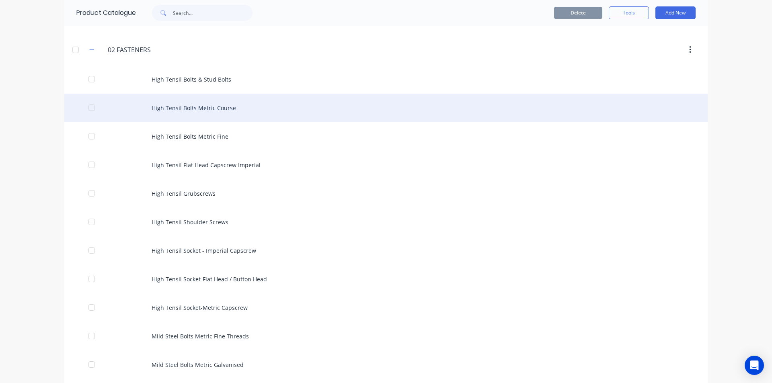
scroll to position [121, 0]
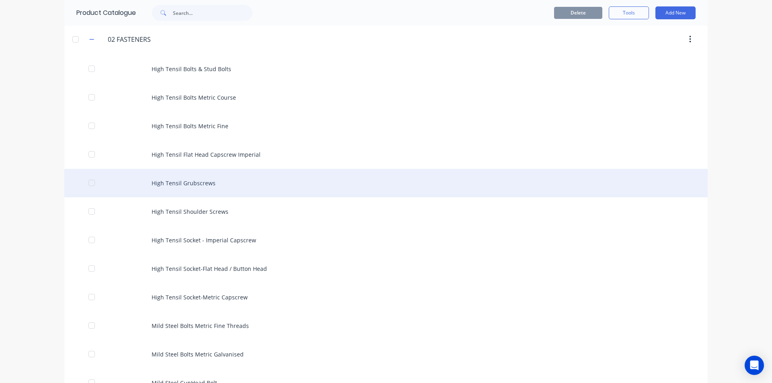
click at [185, 182] on div "High Tensil Grubscrews" at bounding box center [385, 183] width 643 height 29
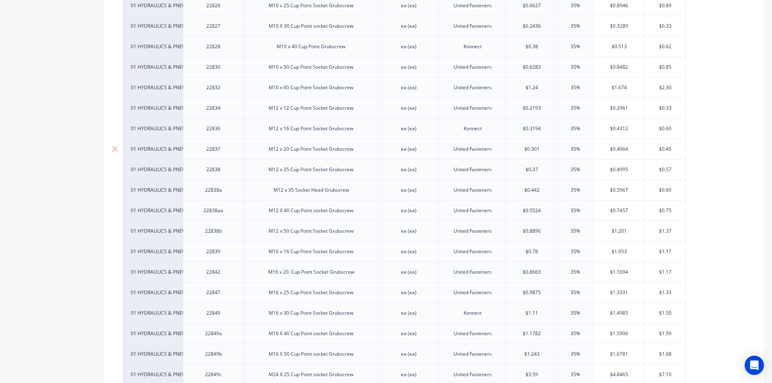
scroll to position [723, 0]
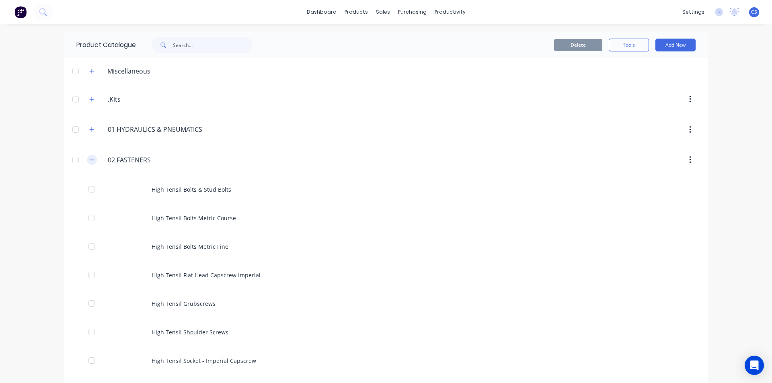
click at [90, 158] on icon "button" at bounding box center [91, 160] width 5 height 6
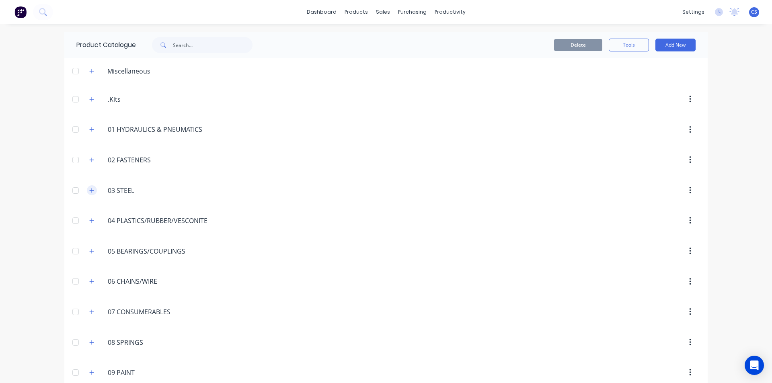
drag, startPoint x: 95, startPoint y: 194, endPoint x: 92, endPoint y: 192, distance: 4.1
click at [93, 193] on div "03.STEEL 03 STEEL" at bounding box center [146, 190] width 126 height 14
click at [92, 192] on button "button" at bounding box center [92, 190] width 10 height 10
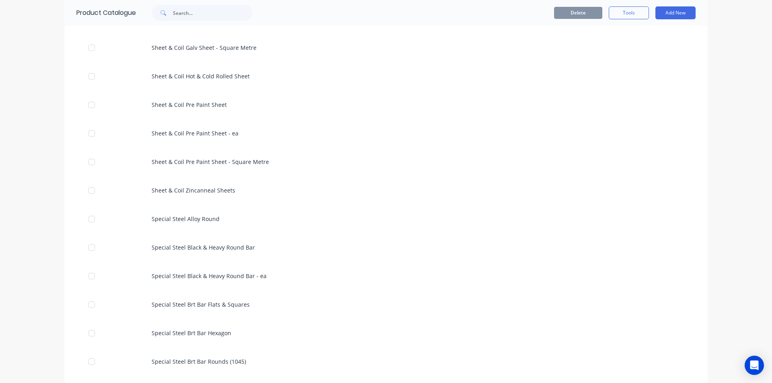
scroll to position [1407, 0]
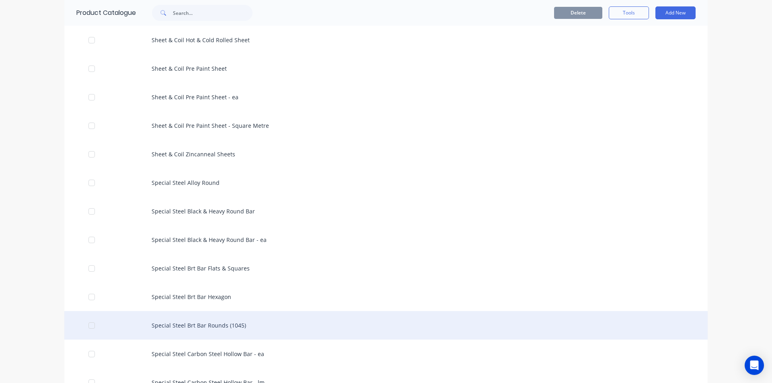
click at [248, 326] on div "Special Steel Brt Bar Rounds (1045)" at bounding box center [385, 325] width 643 height 29
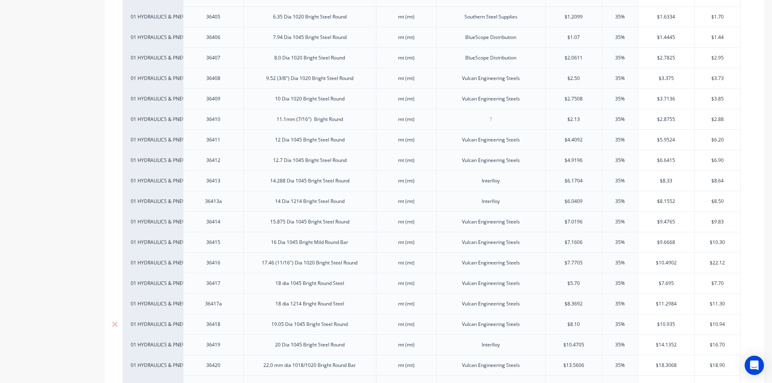
scroll to position [319, 0]
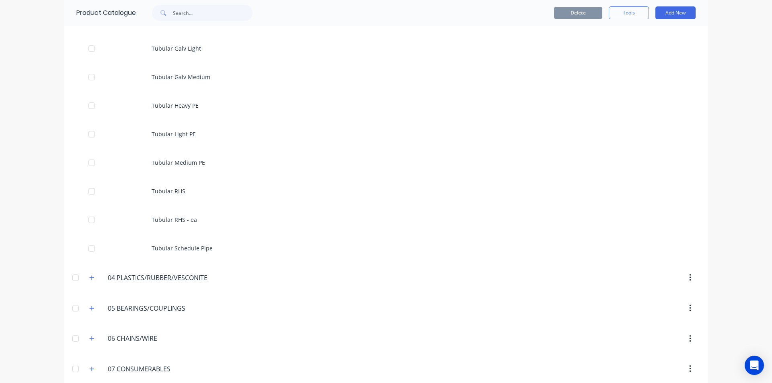
scroll to position [2813, 0]
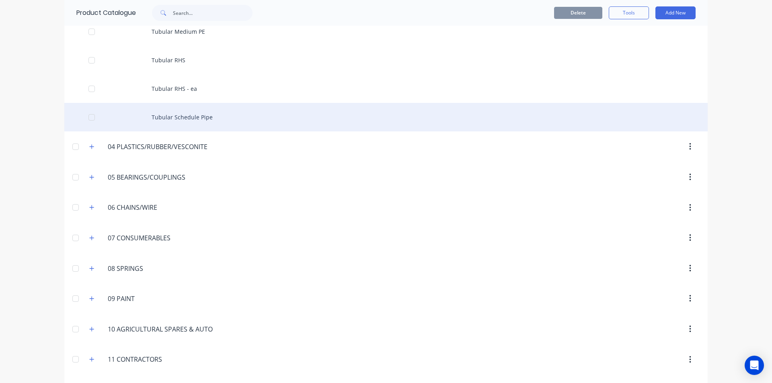
click at [207, 115] on div "Tubular Schedule Pipe" at bounding box center [385, 117] width 643 height 29
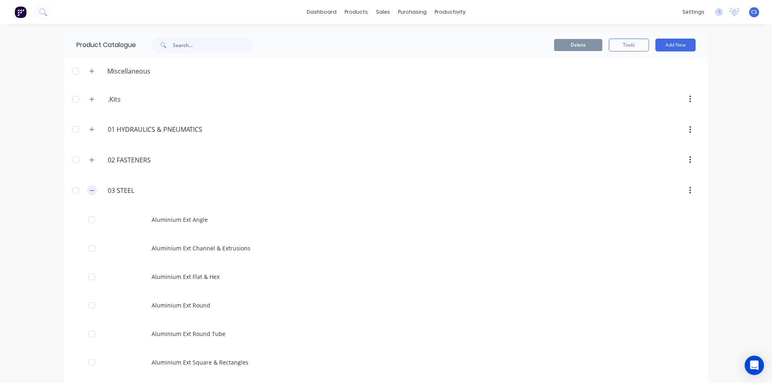
click at [90, 190] on icon "button" at bounding box center [92, 190] width 4 height 0
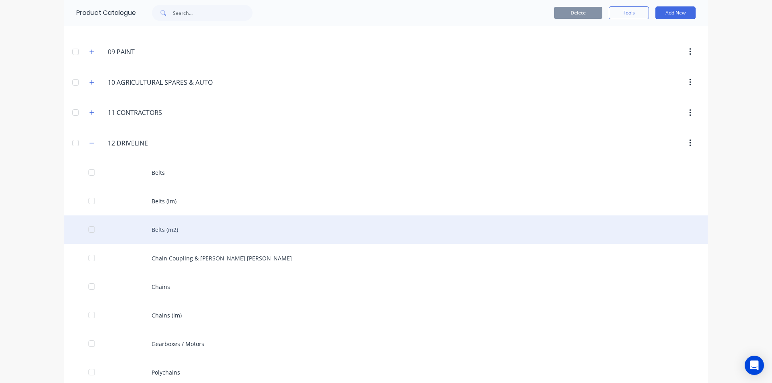
scroll to position [322, 0]
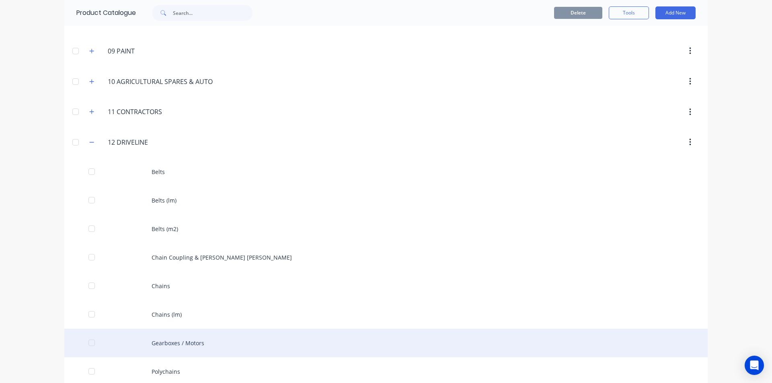
click at [183, 335] on div "Gearboxes / Motors" at bounding box center [385, 343] width 643 height 29
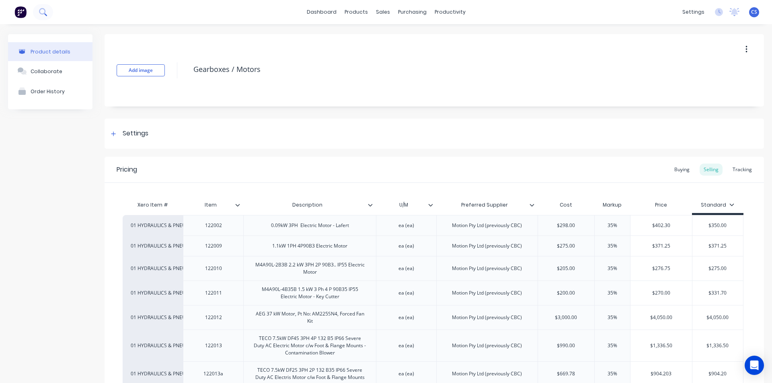
click at [40, 16] on icon at bounding box center [43, 12] width 8 height 8
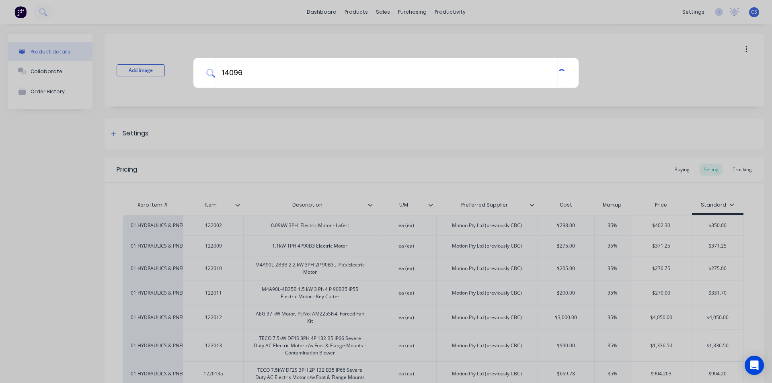
type input "14096"
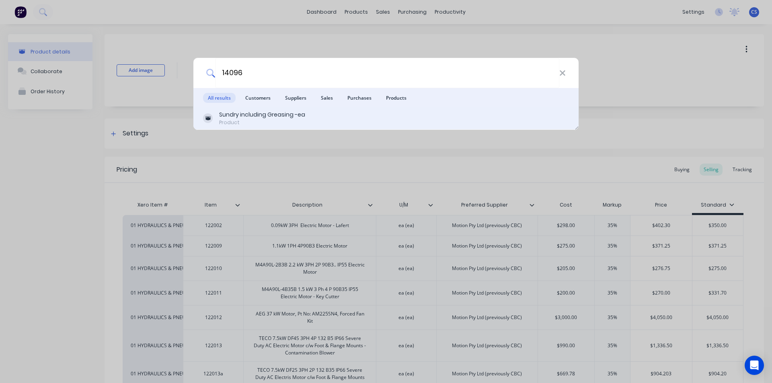
click at [246, 117] on div "Sundry including Greasing -ea" at bounding box center [262, 115] width 86 height 8
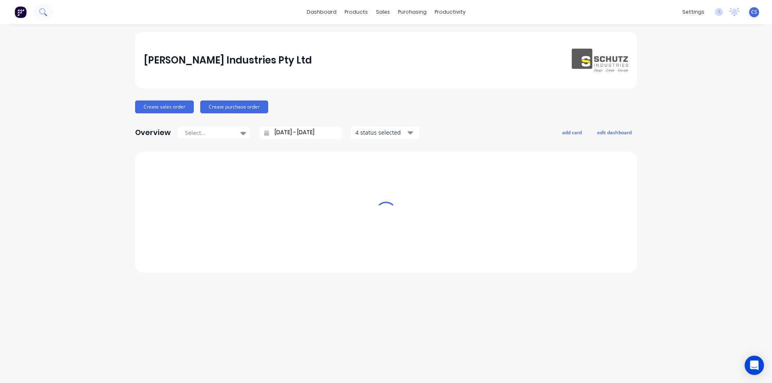
click at [42, 14] on icon at bounding box center [42, 11] width 6 height 6
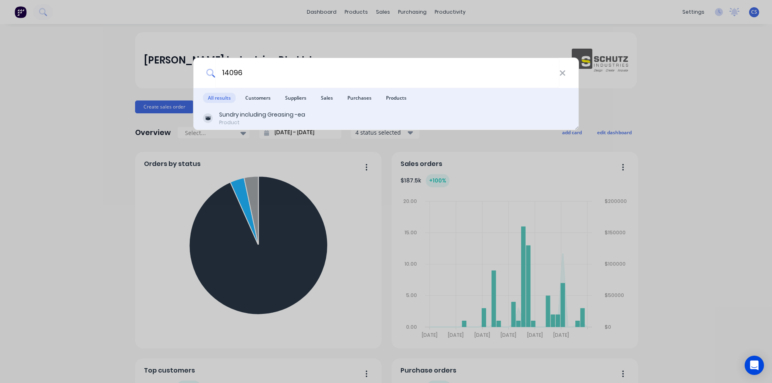
type input "14096"
click at [238, 113] on div "Sundry including Greasing -ea" at bounding box center [262, 115] width 86 height 8
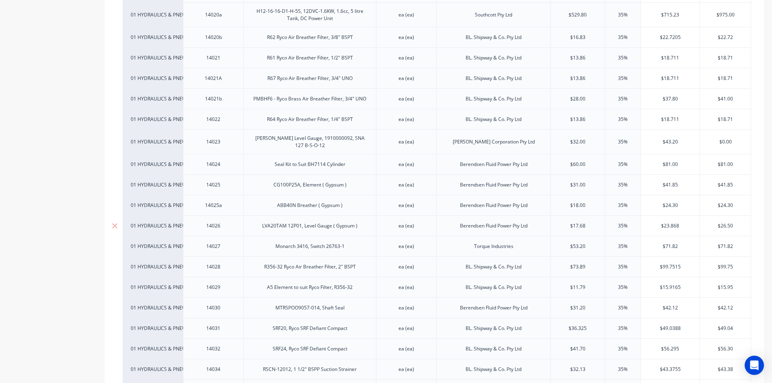
scroll to position [683, 0]
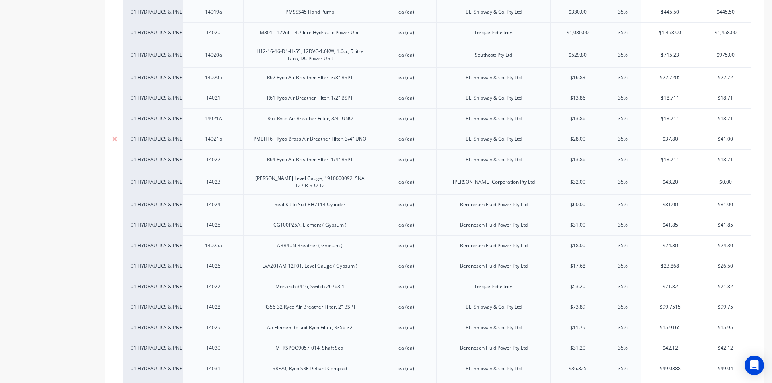
click at [295, 134] on div "PMBHF6 - Ryco Brass Air Breather Filter, 3/4" UNO" at bounding box center [310, 139] width 126 height 10
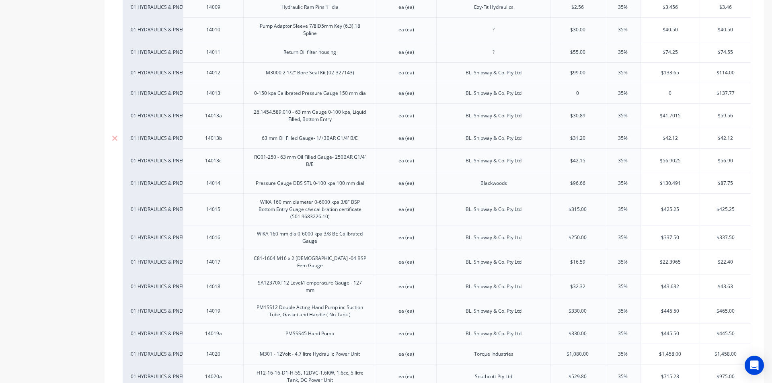
scroll to position [322, 0]
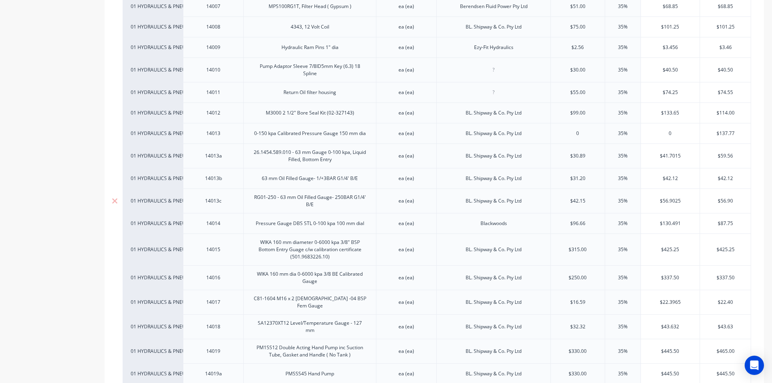
drag, startPoint x: 344, startPoint y: 179, endPoint x: 343, endPoint y: 193, distance: 14.5
click at [344, 179] on div "63 mm Oil Filled Gauge- 1/+3BAR G1/4' B/E" at bounding box center [309, 178] width 109 height 10
click at [281, 201] on div "RG01-250 - 63 mm Oil Filled Gauge- 250BAR G1/4' B/E" at bounding box center [310, 201] width 126 height 18
drag, startPoint x: 315, startPoint y: 203, endPoint x: 257, endPoint y: 200, distance: 58.0
click at [257, 200] on div "RG01-250 - 63 mm Oil Filled Gauge- 250BAR G1/4' B/E" at bounding box center [310, 201] width 126 height 18
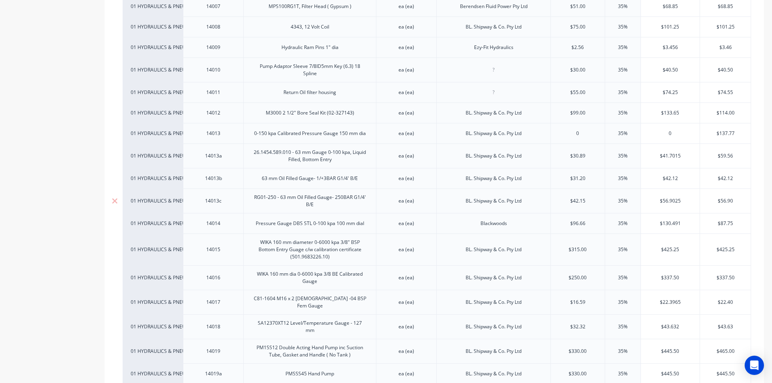
click at [312, 205] on div "RG01-250 - 63 mm Oil Filled Gauge- 250BAR G1/4' B/E" at bounding box center [310, 201] width 126 height 18
drag, startPoint x: 316, startPoint y: 204, endPoint x: 251, endPoint y: 197, distance: 65.8
click at [251, 197] on div "RG01-250 - 63 mm Oil Filled Gauge- 250BAR G1/4' B/E" at bounding box center [310, 201] width 126 height 18
copy div "RG01-250 - 63 mm Oil Filled Gauge- 250BAR G1/4' B/E"
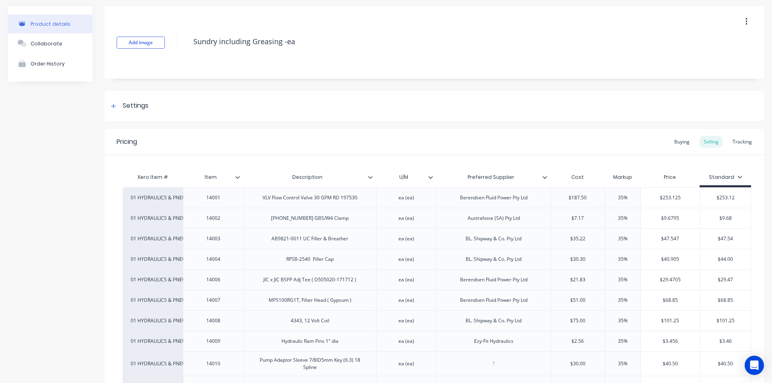
scroll to position [0, 0]
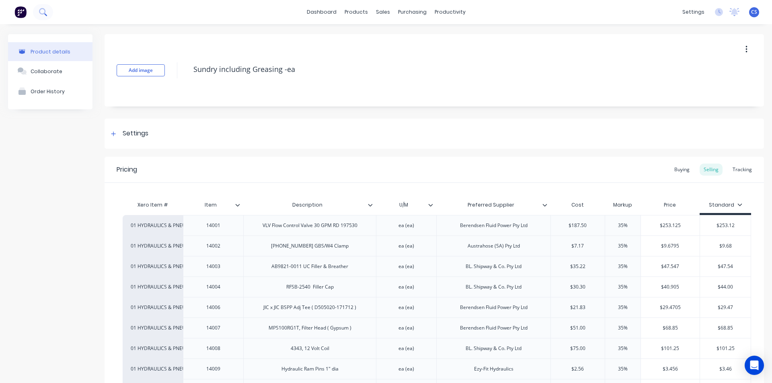
click at [43, 14] on icon at bounding box center [43, 12] width 8 height 8
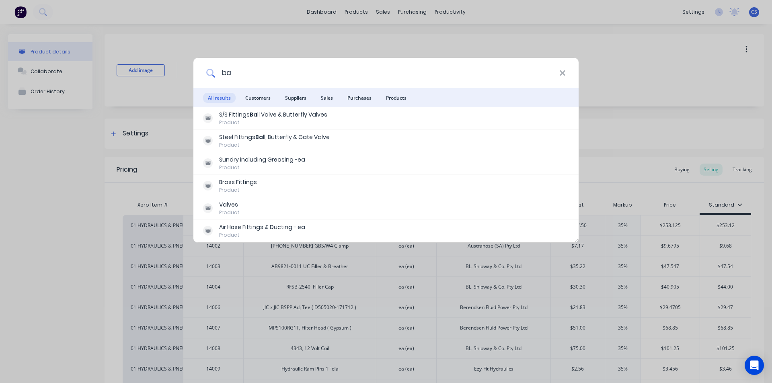
type input "b"
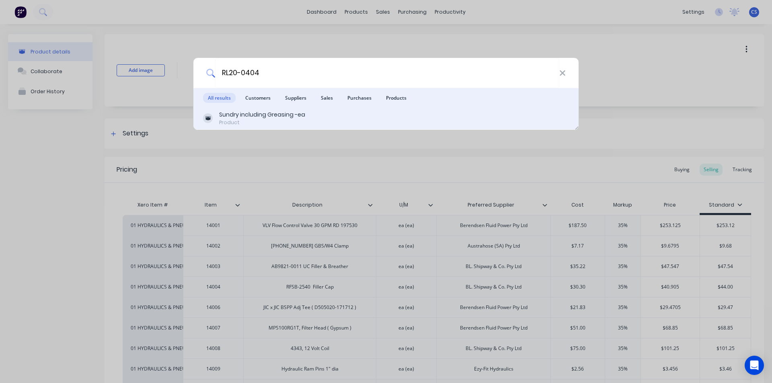
type input "RL20-0404"
click at [250, 115] on div "Sundry including Greasing -ea" at bounding box center [262, 115] width 86 height 8
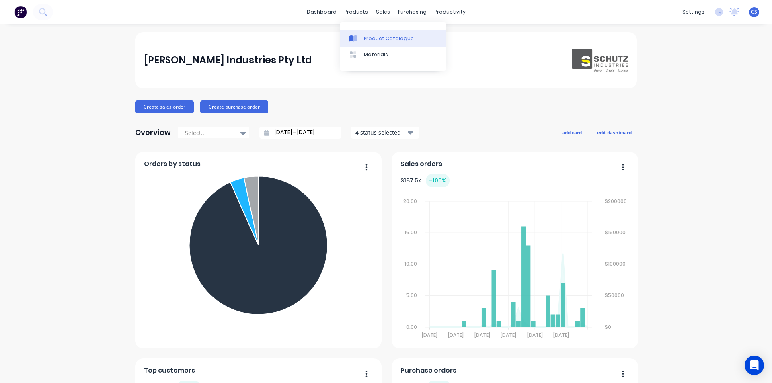
click at [367, 40] on div "Product Catalogue" at bounding box center [389, 38] width 50 height 7
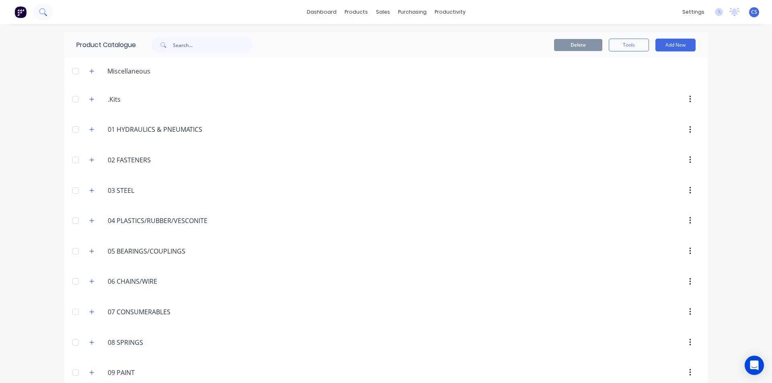
click at [48, 13] on button at bounding box center [43, 12] width 20 height 16
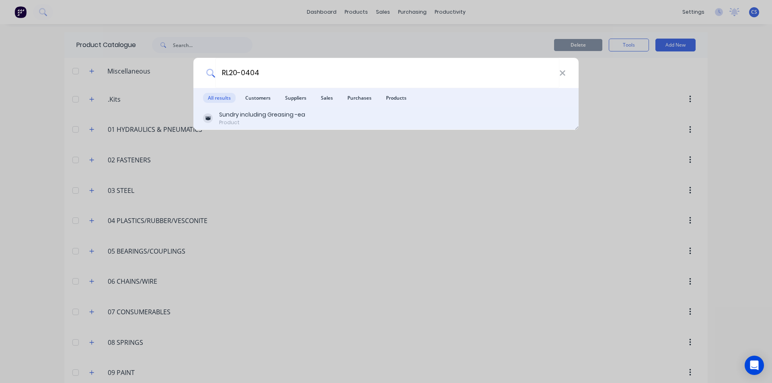
type input "RL20-0404"
click at [250, 109] on div "Sundry including Greasing -ea Product" at bounding box center [385, 118] width 385 height 23
click at [259, 114] on div "Sundry including Greasing -ea" at bounding box center [262, 115] width 86 height 8
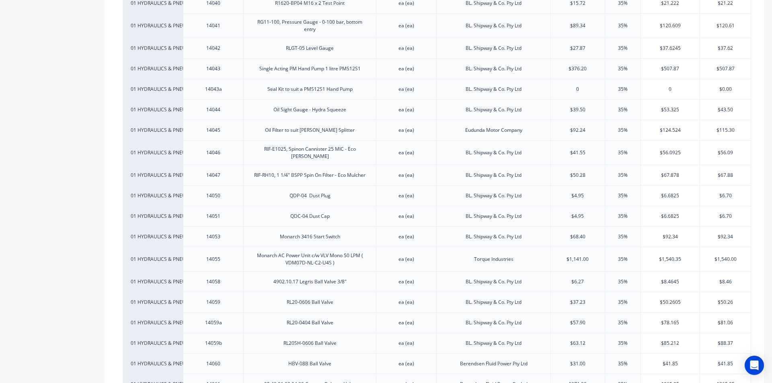
scroll to position [1206, 0]
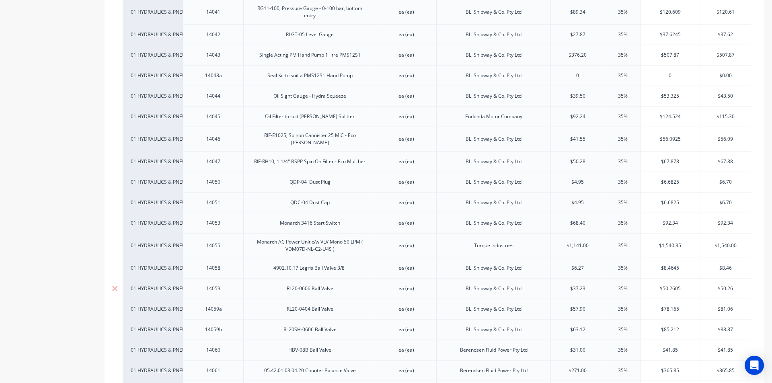
click at [336, 283] on div "RL20-0606 Ball Valve" at bounding box center [309, 288] width 59 height 10
drag, startPoint x: 334, startPoint y: 279, endPoint x: 293, endPoint y: 282, distance: 41.1
click at [293, 282] on div "RL20-0606 Ball Valve" at bounding box center [309, 288] width 133 height 20
drag, startPoint x: 335, startPoint y: 301, endPoint x: 330, endPoint y: 296, distance: 6.3
click at [321, 303] on div "RL20-0404 Ball Valve" at bounding box center [309, 309] width 133 height 20
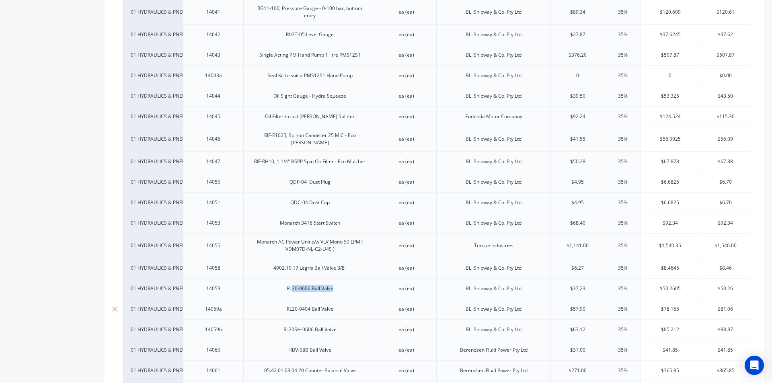
drag, startPoint x: 330, startPoint y: 296, endPoint x: 338, endPoint y: 299, distance: 8.4
click at [331, 304] on div "RL20-0404 Ball Valve" at bounding box center [309, 309] width 59 height 10
click at [338, 304] on div "RL20-0404 Ball Valve" at bounding box center [309, 309] width 59 height 10
drag, startPoint x: 334, startPoint y: 298, endPoint x: 280, endPoint y: 301, distance: 54.4
click at [280, 304] on div "RL20-0404 Ball Valve" at bounding box center [309, 309] width 59 height 10
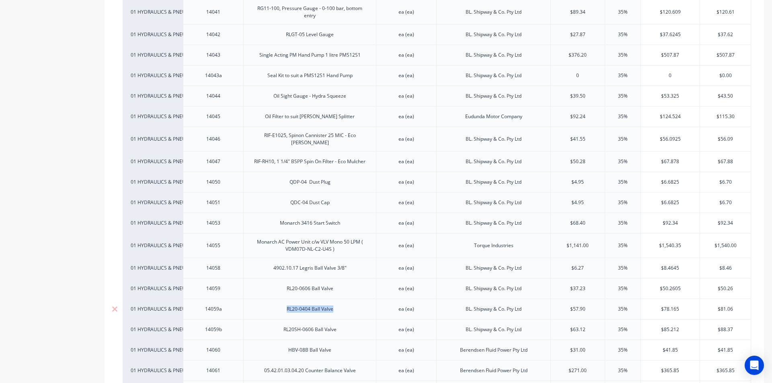
copy div "RL20-0404 Ball Valve"
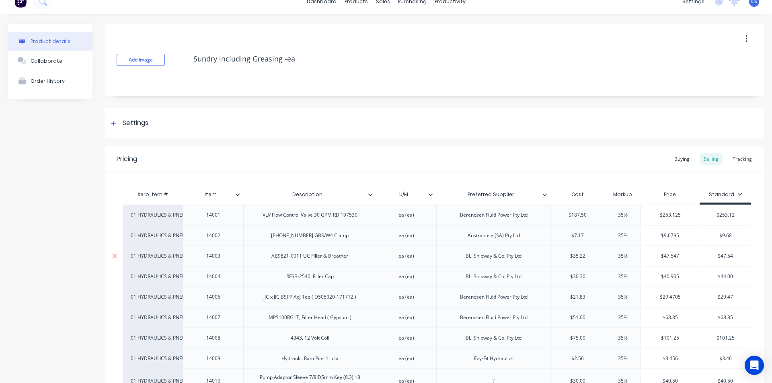
scroll to position [0, 0]
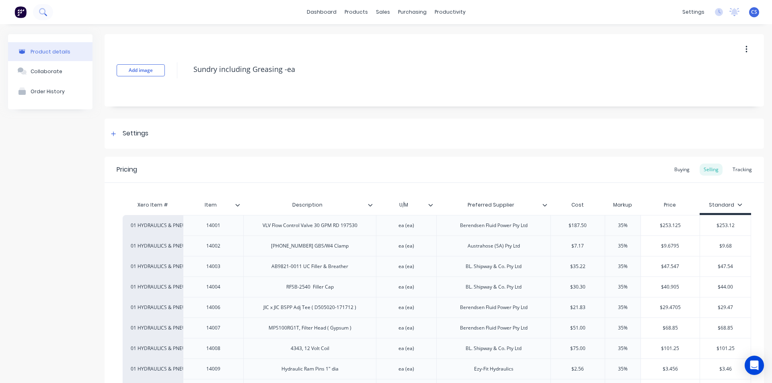
click at [43, 11] on icon at bounding box center [43, 12] width 8 height 8
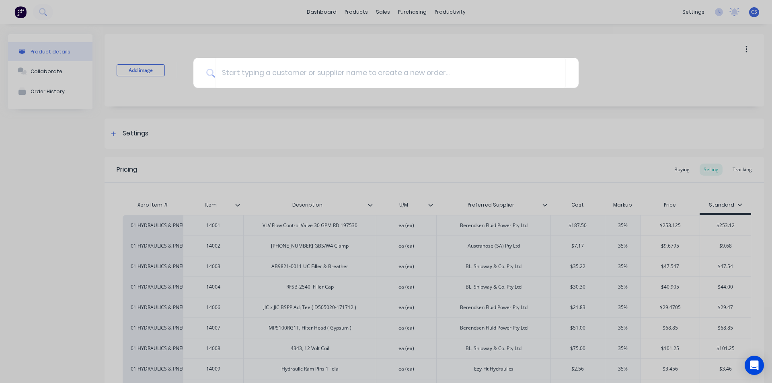
drag, startPoint x: 43, startPoint y: 11, endPoint x: 66, endPoint y: 78, distance: 70.4
drag, startPoint x: 66, startPoint y: 78, endPoint x: 228, endPoint y: 68, distance: 162.6
click at [228, 68] on input at bounding box center [390, 73] width 350 height 30
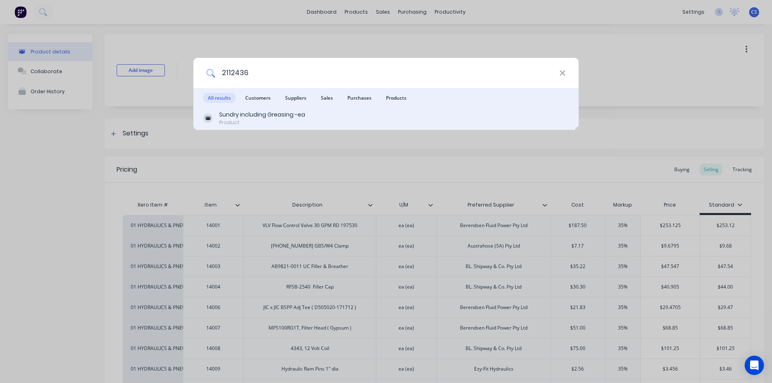
type input "2112436"
click at [236, 116] on div "Sundry including Greasing -ea" at bounding box center [262, 115] width 86 height 8
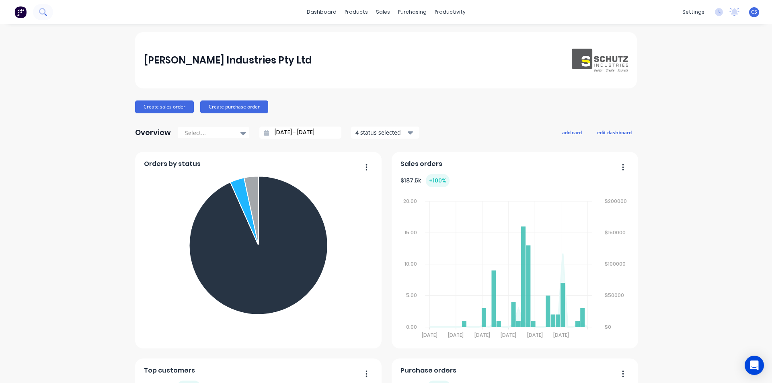
click at [39, 15] on icon at bounding box center [43, 12] width 8 height 8
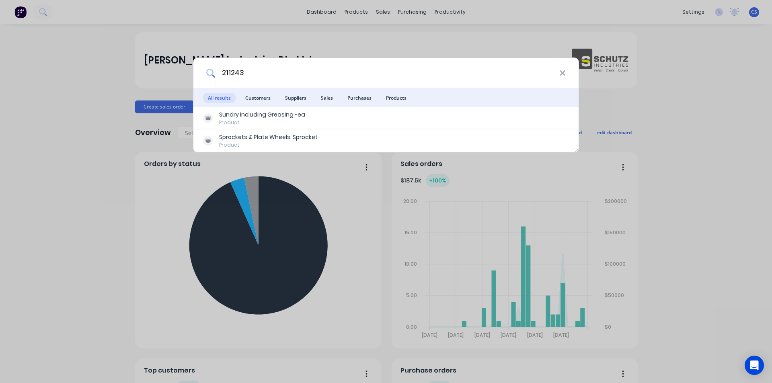
type input "2112436"
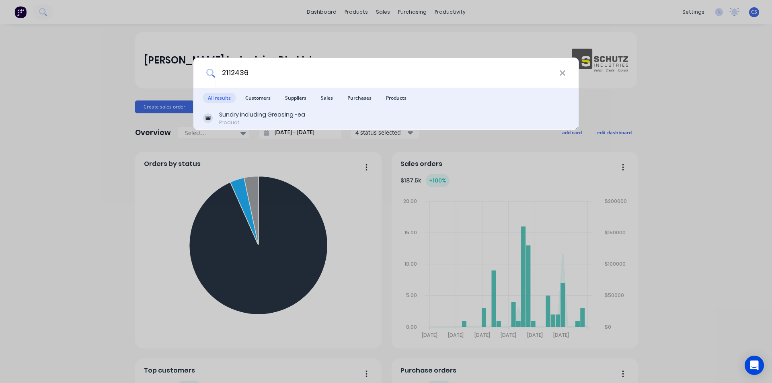
click at [260, 113] on div "Sundry including Greasing -ea" at bounding box center [262, 115] width 86 height 8
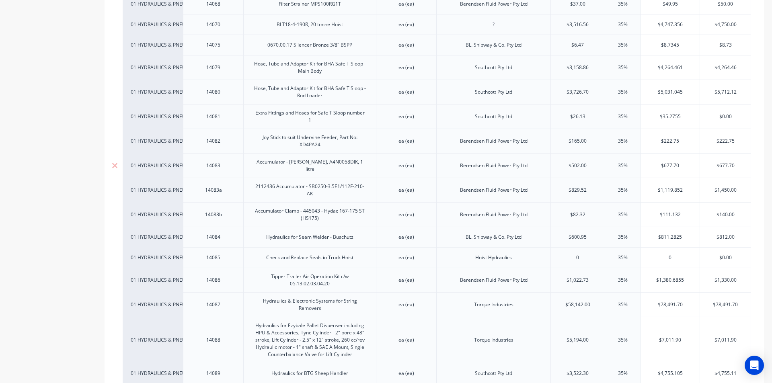
scroll to position [1688, 0]
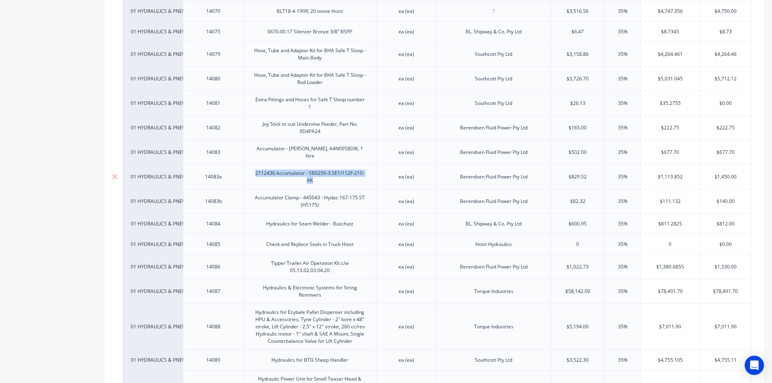
drag, startPoint x: 324, startPoint y: 163, endPoint x: 248, endPoint y: 156, distance: 77.1
click at [248, 168] on div "2112436 Accumulator - SB0250-3.5E1/112F-210-AK" at bounding box center [310, 177] width 126 height 18
copy div "2112436 Accumulator - SB0250-3.5E1/112F-210-AK"
drag, startPoint x: 333, startPoint y: 189, endPoint x: 254, endPoint y: 184, distance: 79.3
click at [254, 193] on div "Accumulator Clamp - 445043 - Hydac 167-175 ST (HS175)" at bounding box center [310, 202] width 126 height 18
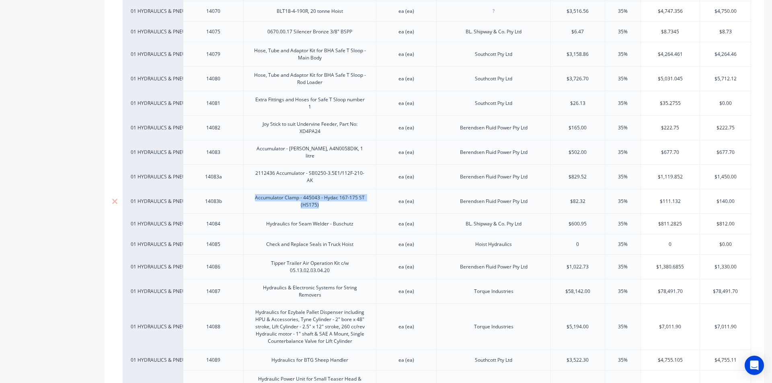
copy div "Accumulator Clamp - 445043 - Hydac 167-175 ST (HS175)"
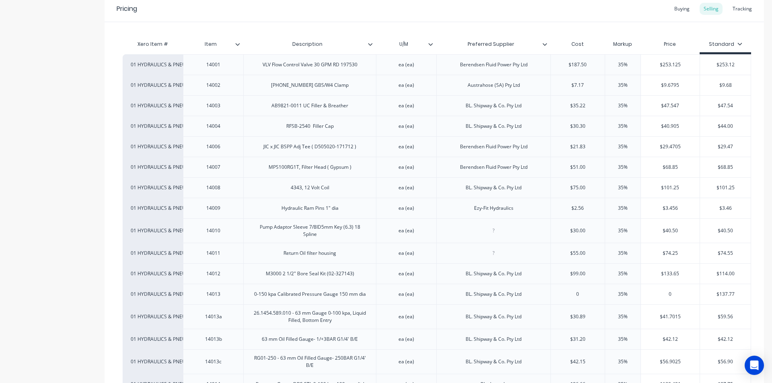
scroll to position [0, 0]
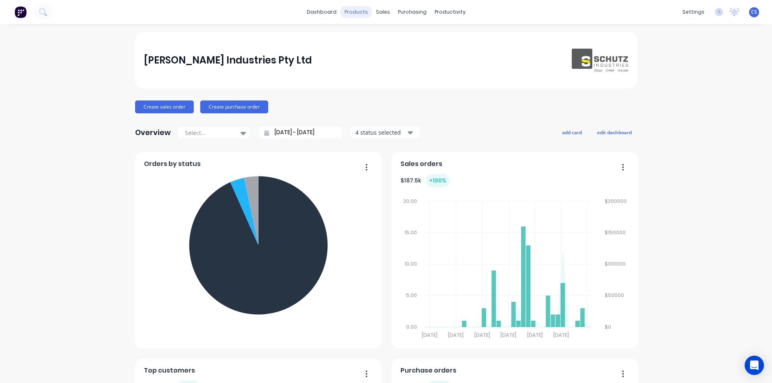
click at [357, 6] on div "products" at bounding box center [355, 12] width 31 height 12
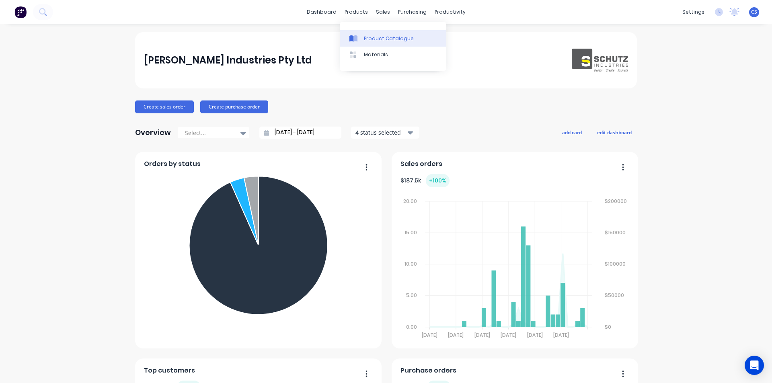
click at [370, 39] on div "Product Catalogue" at bounding box center [389, 38] width 50 height 7
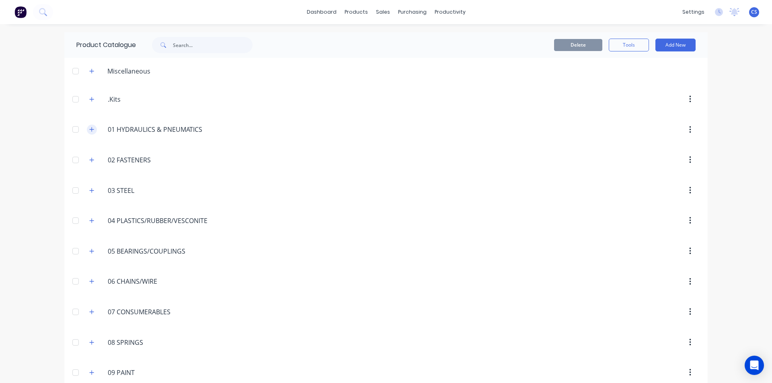
click at [89, 131] on icon "button" at bounding box center [91, 130] width 5 height 6
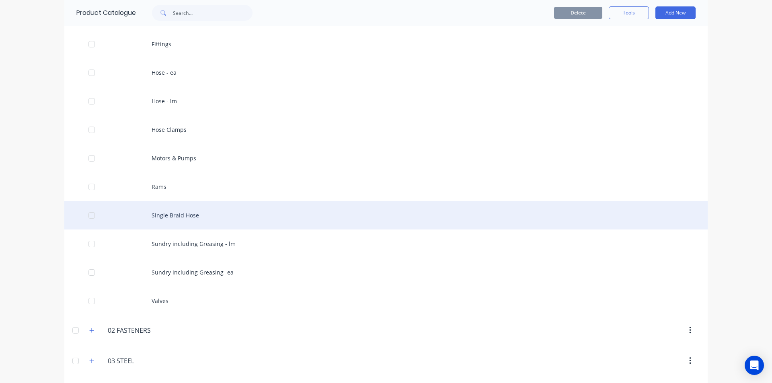
scroll to position [161, 0]
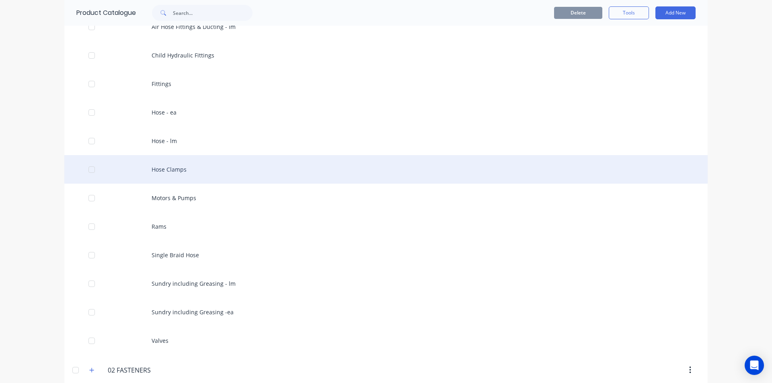
click at [168, 169] on div "Hose Clamps" at bounding box center [385, 169] width 643 height 29
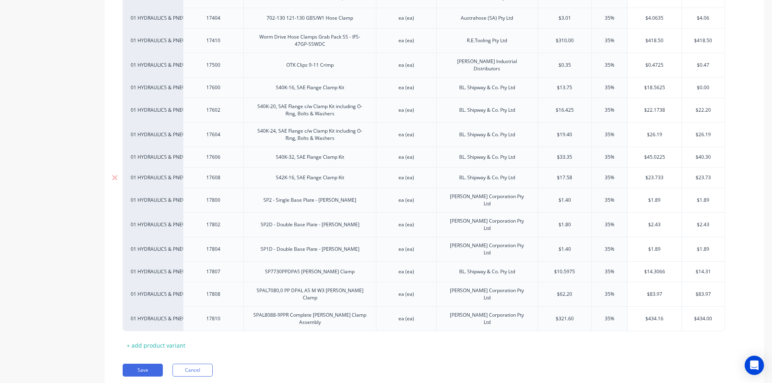
scroll to position [2428, 0]
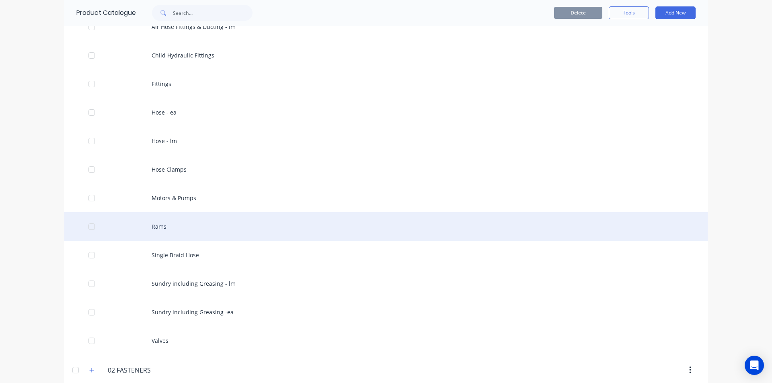
scroll to position [201, 0]
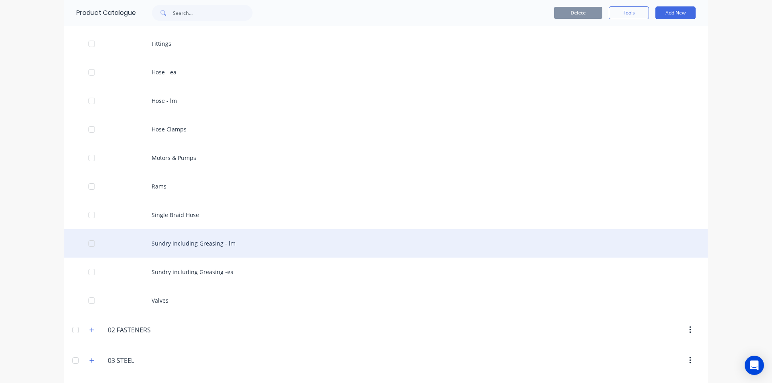
click at [223, 255] on div "Sundry including Greasing - lm" at bounding box center [385, 243] width 643 height 29
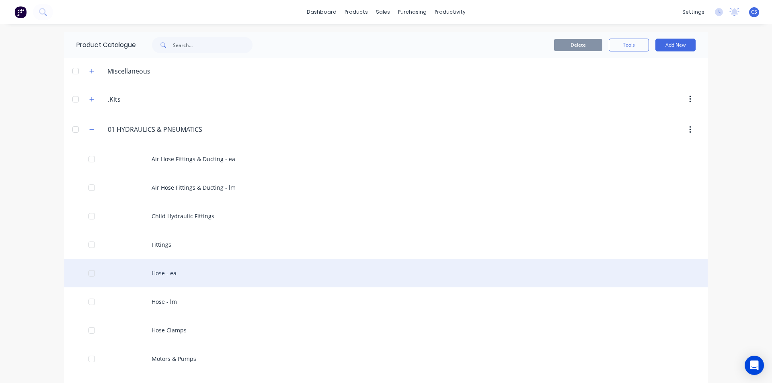
click at [181, 273] on div "Hose - ea" at bounding box center [385, 273] width 643 height 29
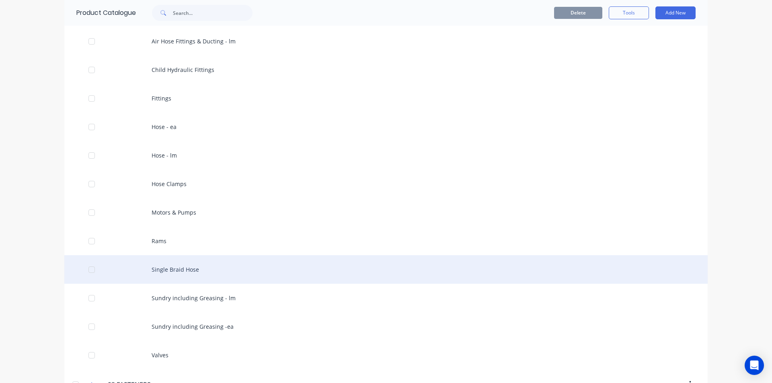
scroll to position [161, 0]
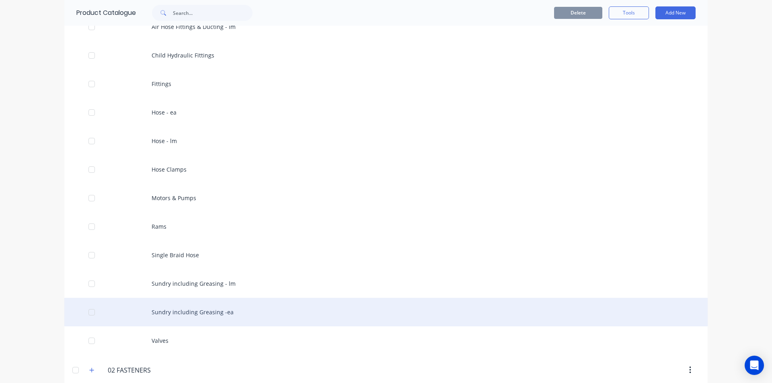
click at [223, 311] on div "Sundry including Greasing -ea" at bounding box center [385, 312] width 643 height 29
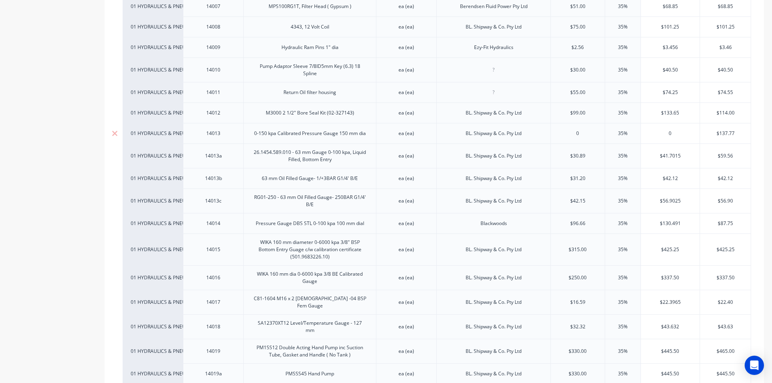
scroll to position [161, 0]
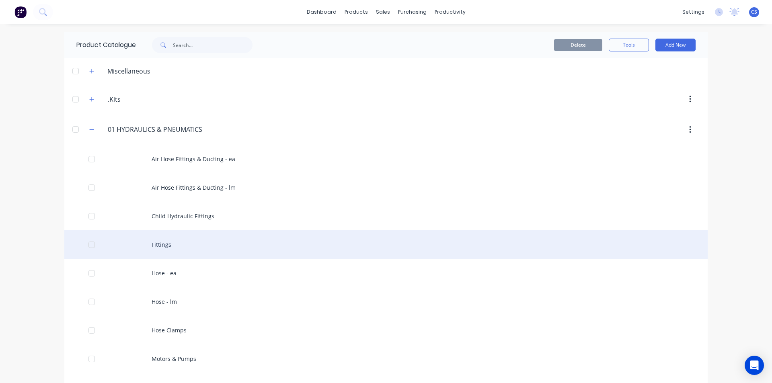
click at [174, 250] on div "Fittings" at bounding box center [385, 244] width 643 height 29
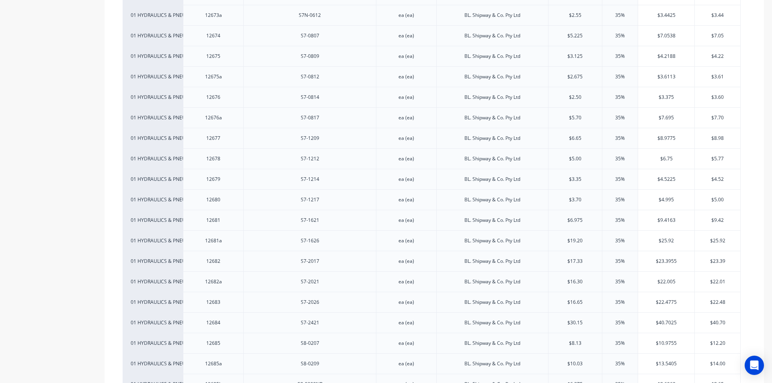
scroll to position [5989, 0]
click at [324, 283] on div "S19-121212" at bounding box center [310, 284] width 40 height 10
drag, startPoint x: 586, startPoint y: 283, endPoint x: 771, endPoint y: 362, distance: 201.2
click at [561, 286] on input "text" at bounding box center [575, 283] width 54 height 7
type input "$11.90"
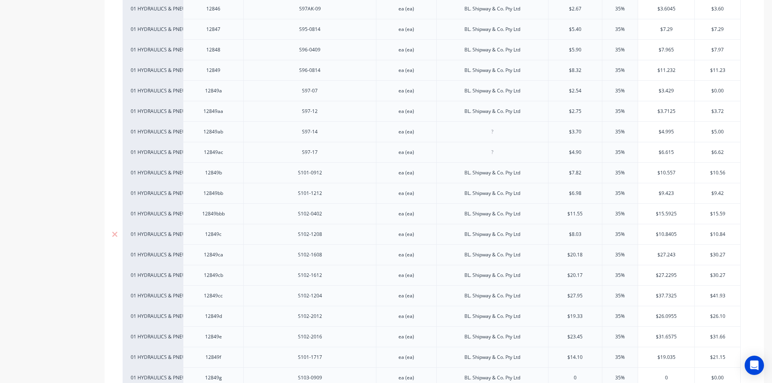
scroll to position [12499, 0]
click at [578, 232] on input "text" at bounding box center [575, 233] width 54 height 7
drag, startPoint x: 583, startPoint y: 228, endPoint x: 555, endPoint y: 243, distance: 32.4
drag, startPoint x: 555, startPoint y: 217, endPoint x: 475, endPoint y: 297, distance: 113.4
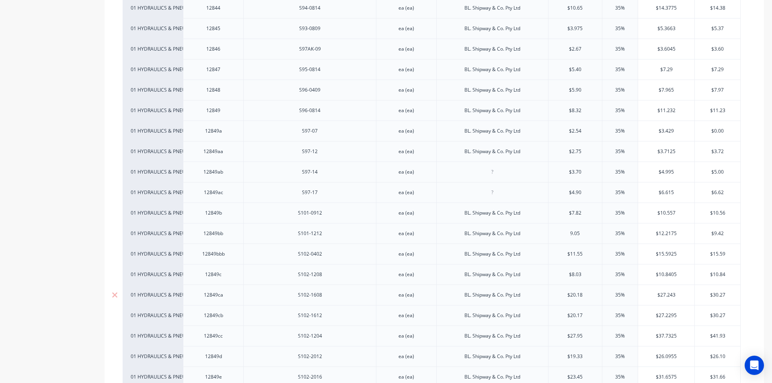
click at [584, 244] on div "$11.55" at bounding box center [575, 254] width 54 height 20
click at [577, 232] on input "9.05" at bounding box center [575, 233] width 54 height 7
click at [578, 256] on div "$11.55" at bounding box center [575, 254] width 54 height 20
click at [572, 250] on input "text" at bounding box center [575, 253] width 54 height 7
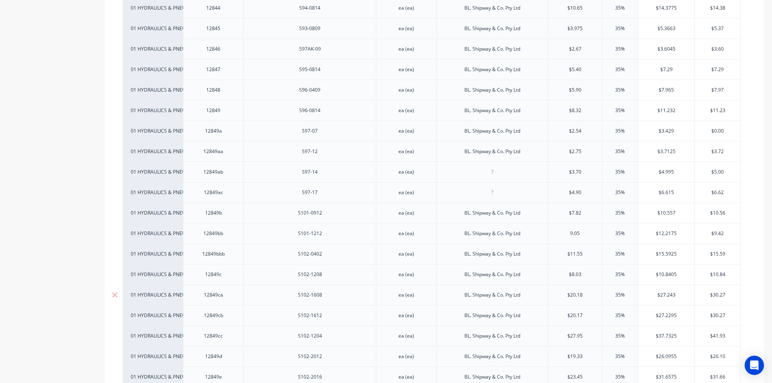
click at [561, 230] on input "9.05" at bounding box center [575, 233] width 54 height 7
click at [475, 297] on div "BL. Shipway & Co. Pty Ltd" at bounding box center [492, 295] width 112 height 20
type input "$9.05"
type input "$11.55"
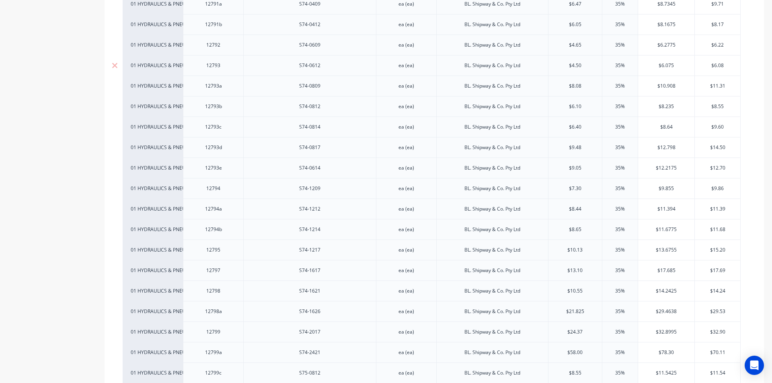
scroll to position [9887, 0]
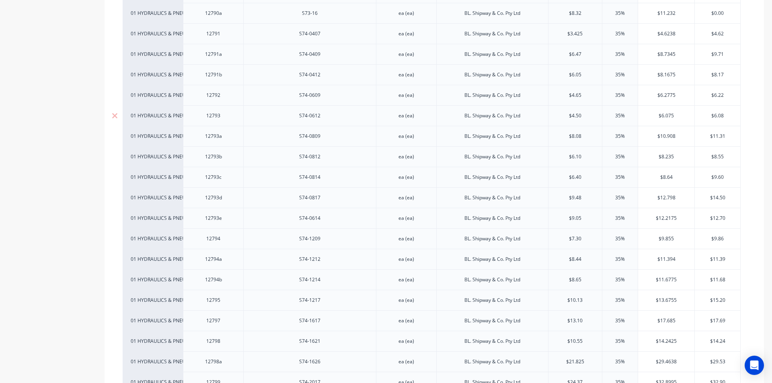
click at [318, 117] on div "S74-0612" at bounding box center [310, 116] width 40 height 10
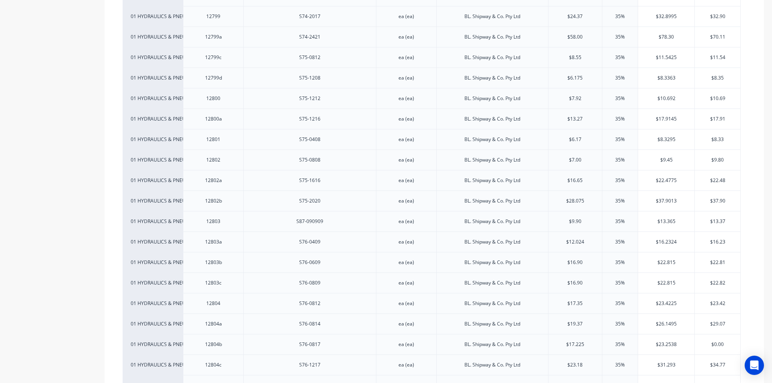
scroll to position [10450, 0]
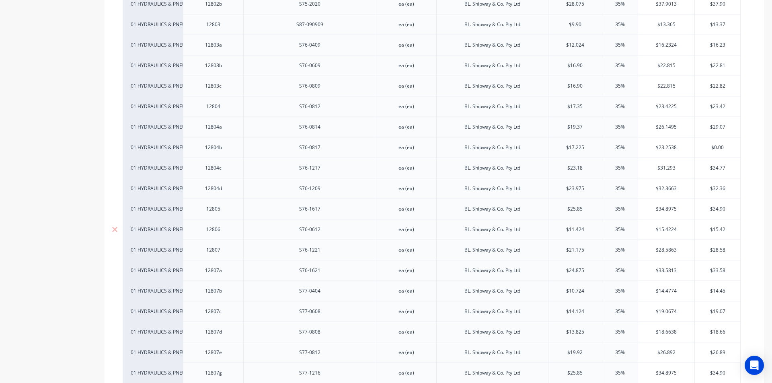
click at [580, 228] on input "text" at bounding box center [575, 229] width 54 height 7
click at [565, 229] on input "text" at bounding box center [575, 229] width 54 height 7
click at [583, 229] on input "text" at bounding box center [575, 229] width 54 height 7
drag, startPoint x: 583, startPoint y: 229, endPoint x: 569, endPoint y: 232, distance: 13.8
click at [569, 232] on input "$11.424" at bounding box center [575, 229] width 54 height 7
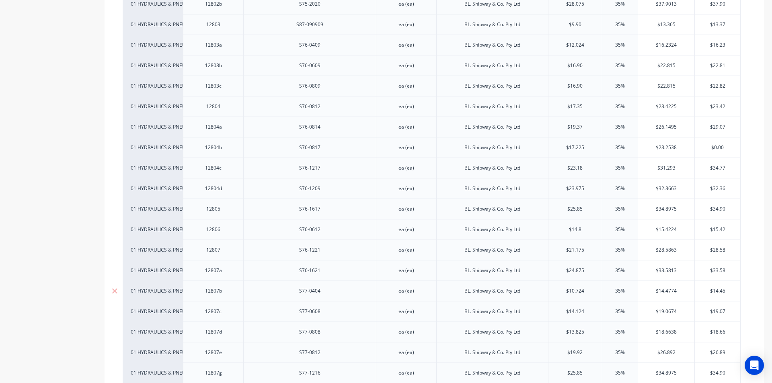
type input "$14.8"
drag, startPoint x: 575, startPoint y: 299, endPoint x: 356, endPoint y: 286, distance: 219.0
click at [575, 299] on div "$10.724" at bounding box center [575, 291] width 54 height 20
click at [573, 291] on input "text" at bounding box center [575, 290] width 54 height 7
type input "$10.724"
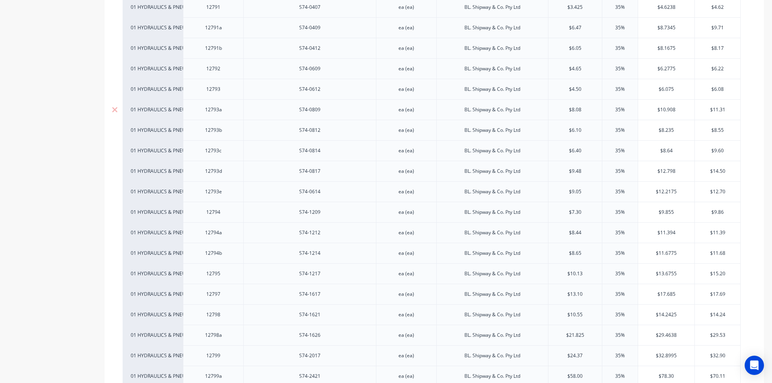
scroll to position [9887, 0]
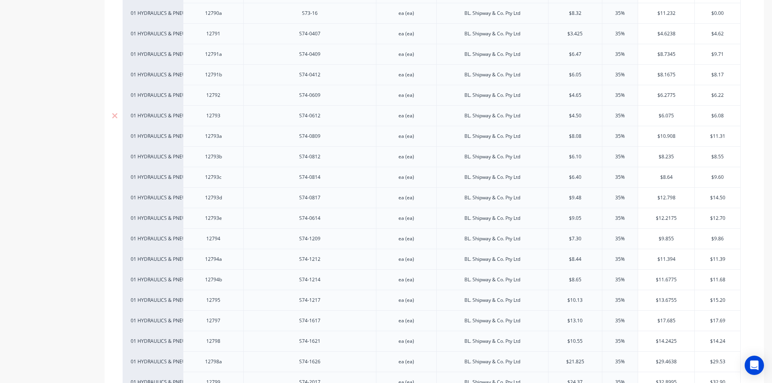
drag, startPoint x: 580, startPoint y: 114, endPoint x: 567, endPoint y: 115, distance: 13.4
click at [567, 115] on input "$4.50" at bounding box center [575, 115] width 54 height 7
type input "5.8733"
click at [570, 136] on input "text" at bounding box center [575, 136] width 54 height 7
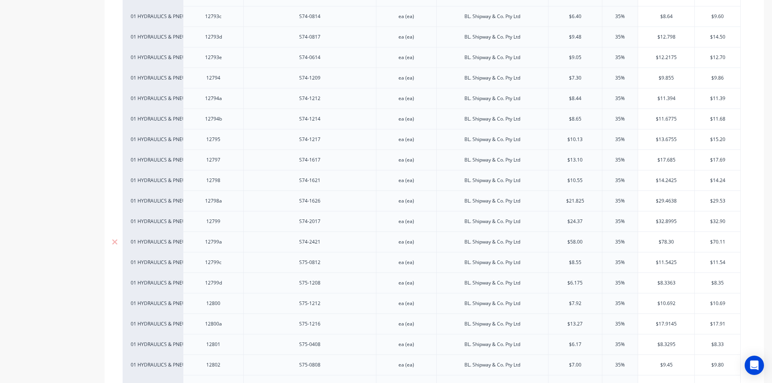
scroll to position [10008, 0]
drag, startPoint x: 580, startPoint y: 139, endPoint x: 562, endPoint y: 140, distance: 18.1
click at [562, 140] on input "$8.44" at bounding box center [575, 138] width 54 height 7
type input "10.95"
type textarea "x"
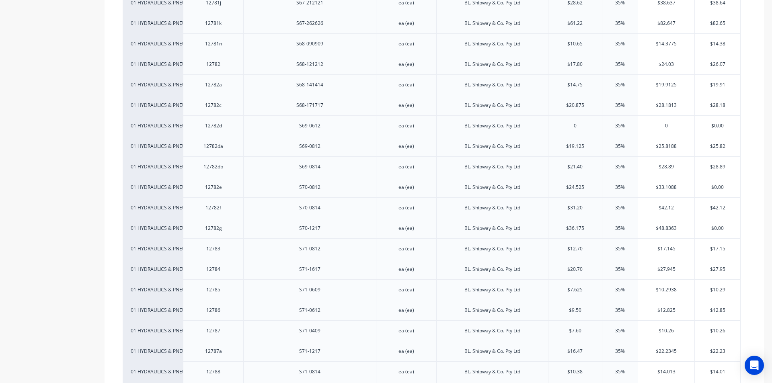
scroll to position [9284, 0]
type input "$10.95"
